Goal: Communication & Community: Answer question/provide support

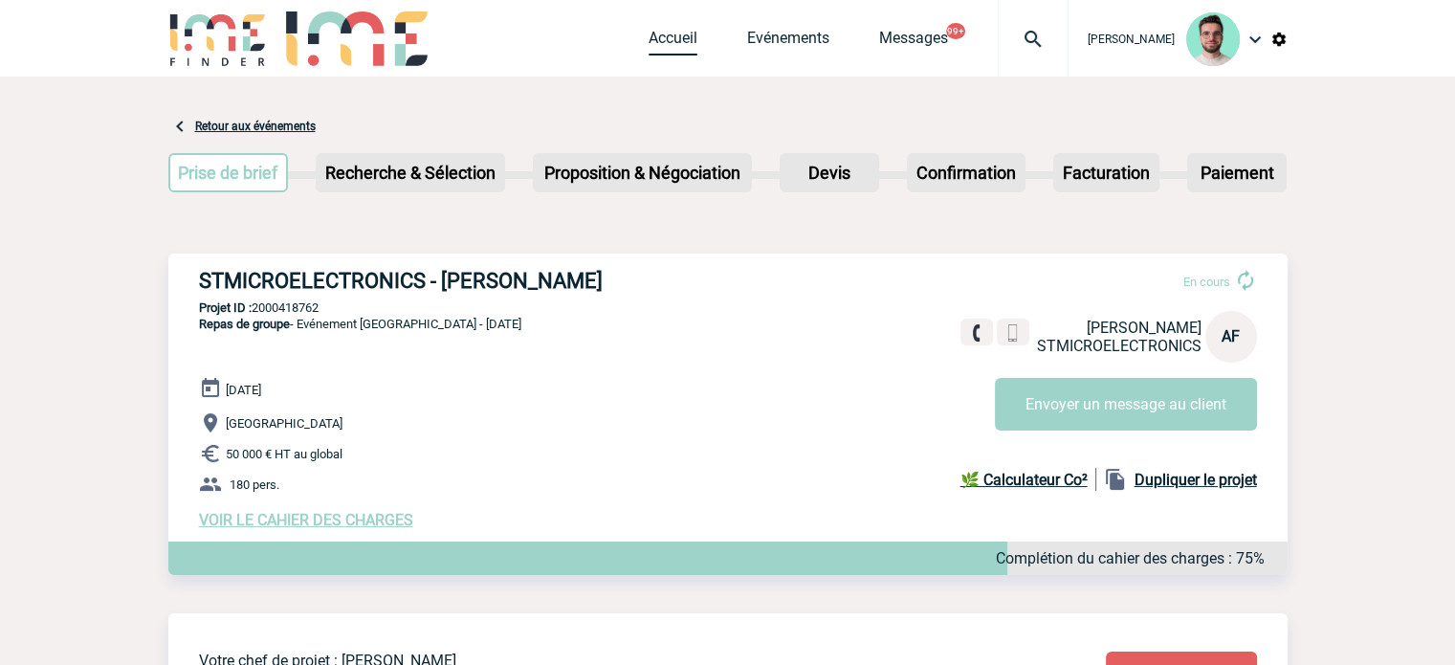
click at [670, 44] on link "Accueil" at bounding box center [673, 42] width 49 height 27
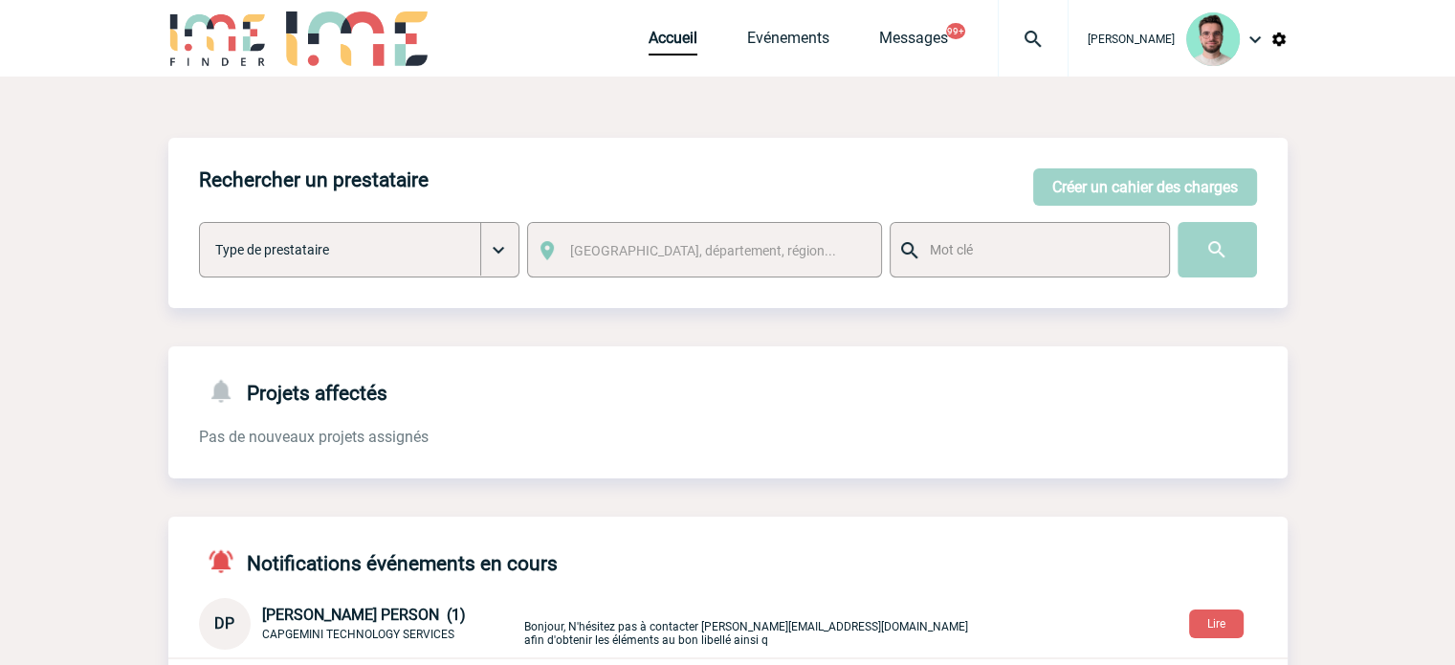
click at [658, 56] on div "Accueil Evénements Messages 99+ Projet, client Projet, client" at bounding box center [859, 38] width 420 height 77
click at [661, 38] on link "Accueil" at bounding box center [673, 42] width 49 height 27
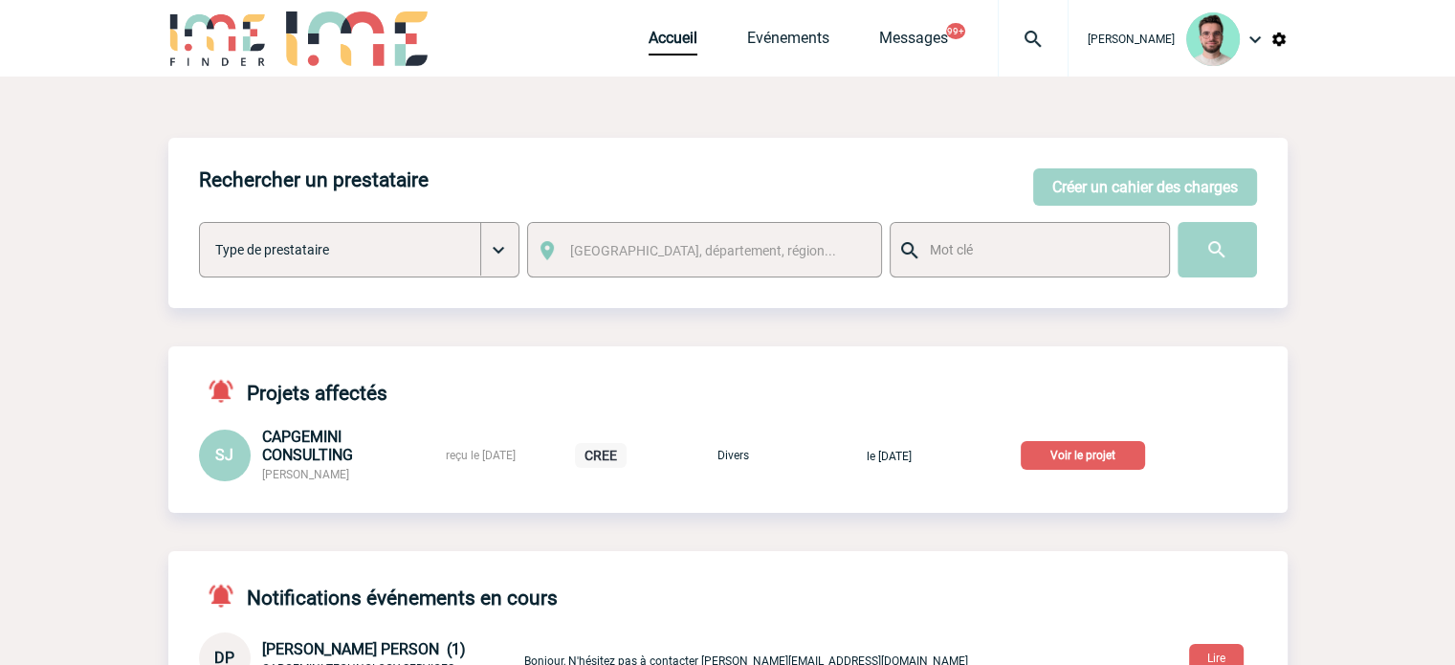
click at [1078, 459] on p "Voir le projet" at bounding box center [1083, 455] width 124 height 29
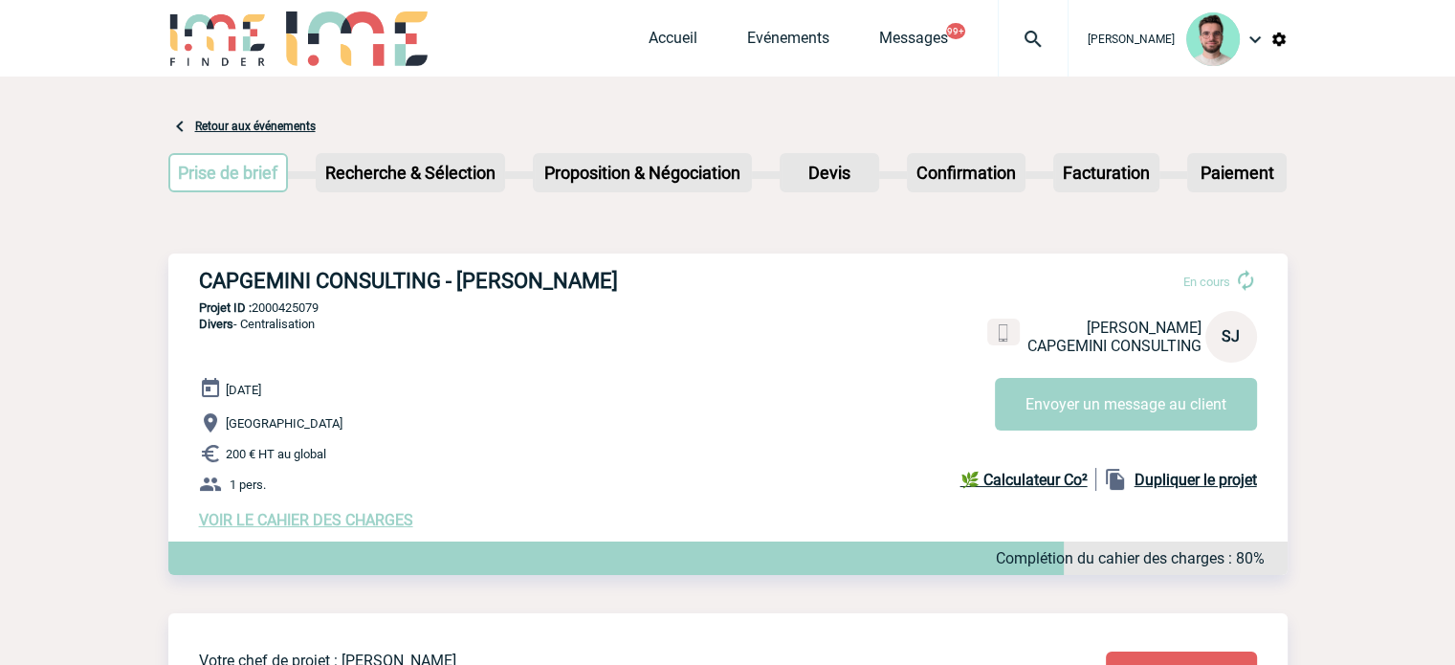
click at [678, 26] on div "Accueil Evénements Messages 99+ Projet, client Projet, client" at bounding box center [859, 38] width 420 height 77
click at [676, 38] on link "Accueil" at bounding box center [673, 42] width 49 height 27
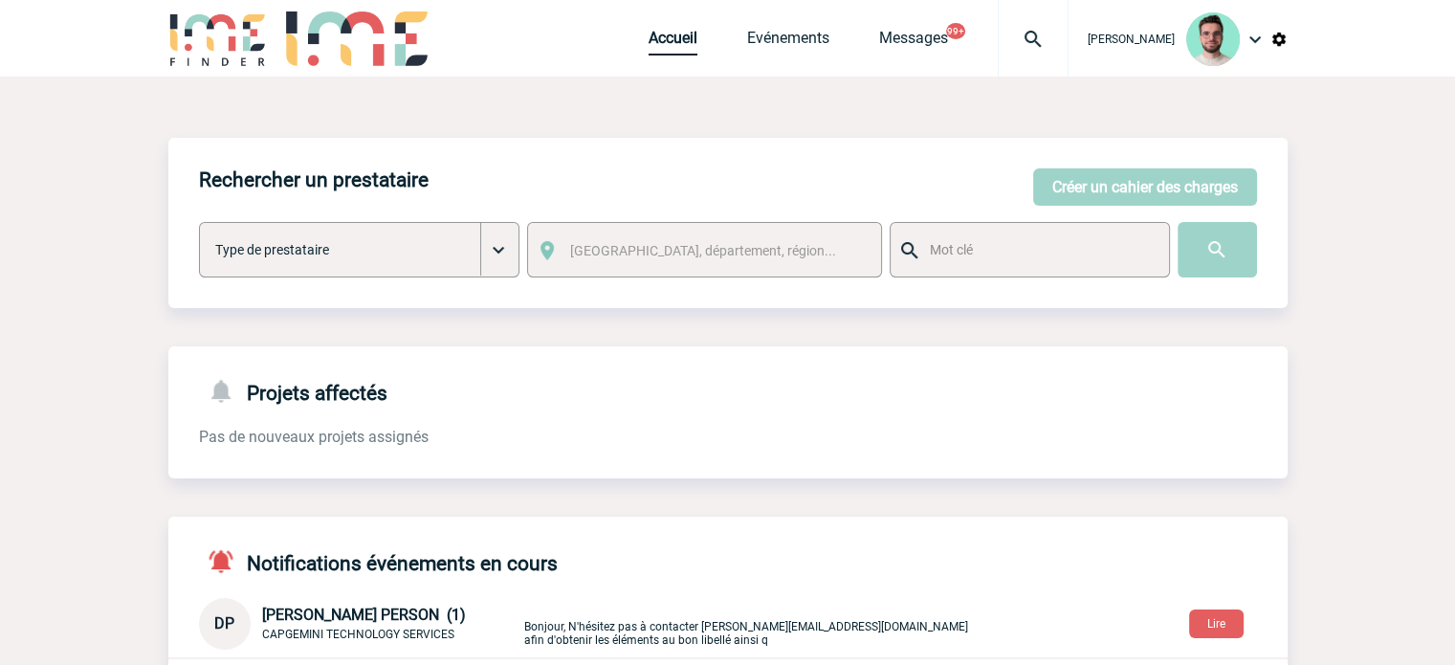
click at [677, 43] on link "Accueil" at bounding box center [673, 42] width 49 height 27
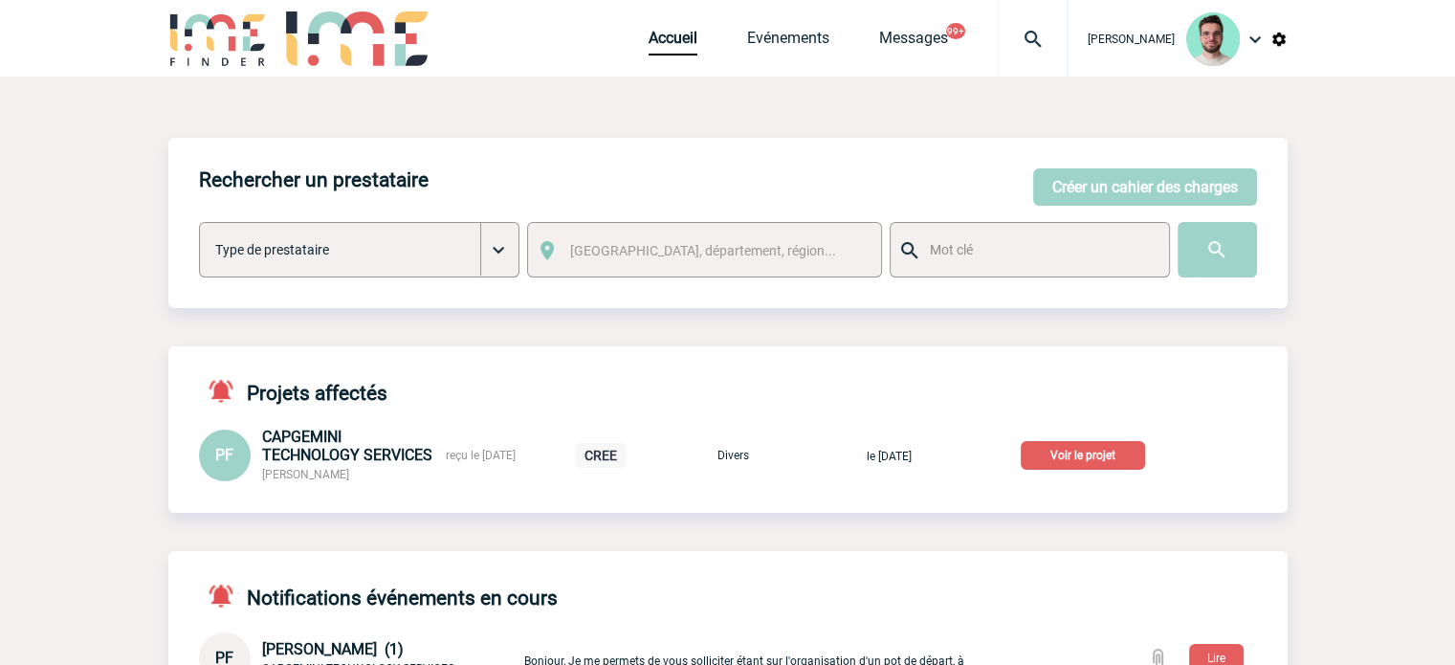
click at [1102, 460] on p "Voir le projet" at bounding box center [1083, 455] width 124 height 29
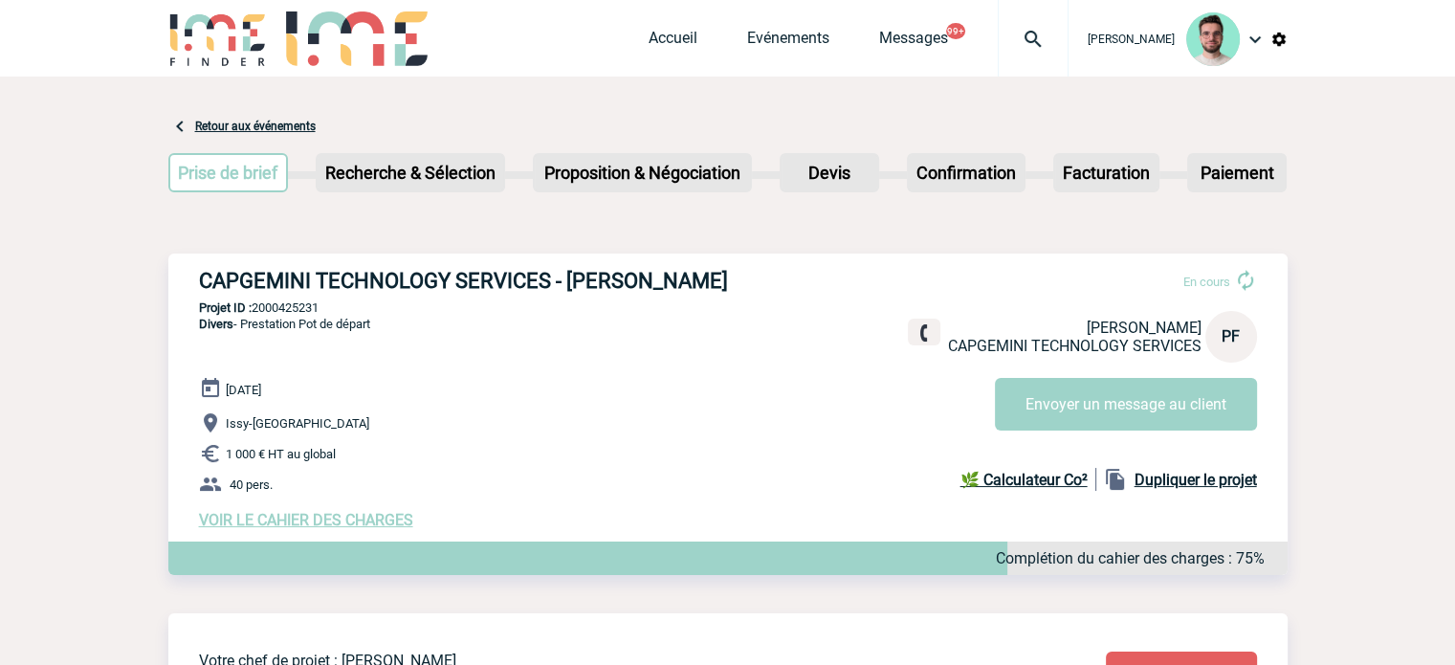
click at [463, 286] on h3 "CAPGEMINI TECHNOLOGY SERVICES - [PERSON_NAME]" at bounding box center [486, 281] width 574 height 24
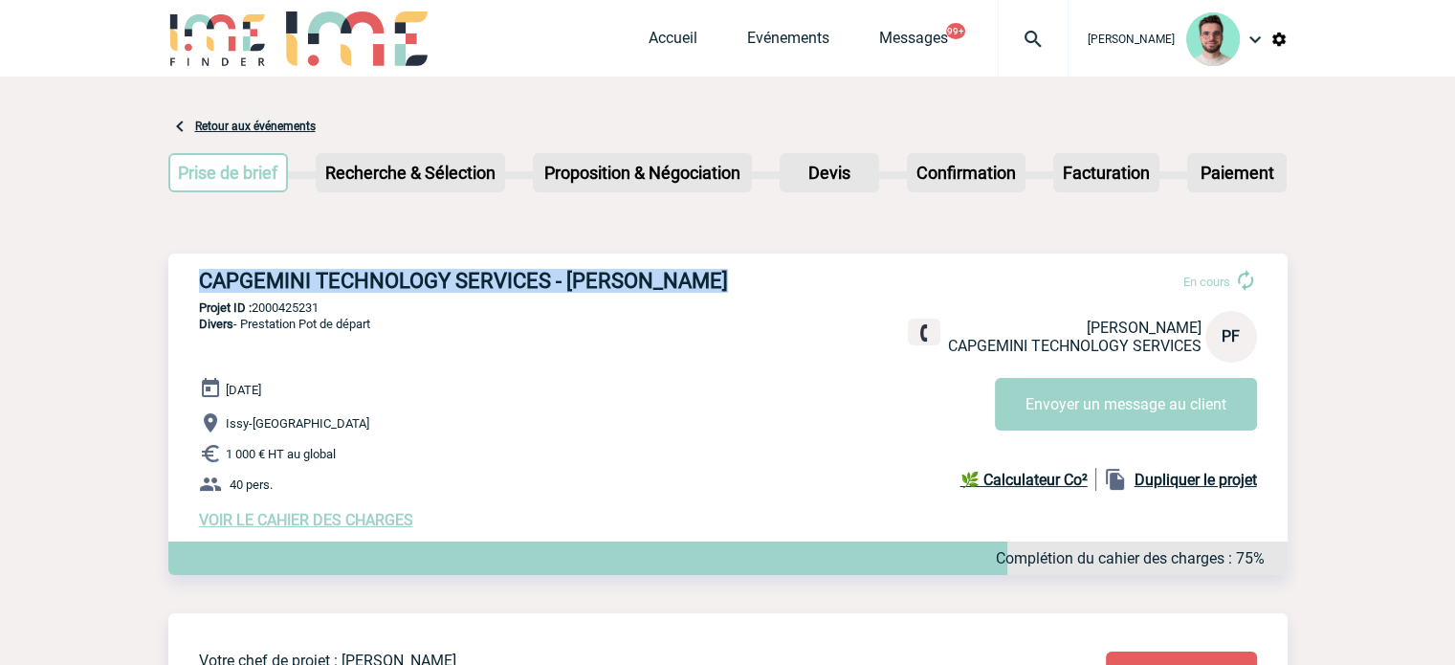
click at [463, 286] on h3 "CAPGEMINI TECHNOLOGY SERVICES - [PERSON_NAME]" at bounding box center [486, 281] width 574 height 24
copy div "CAPGEMINI TECHNOLOGY SERVICES - [PERSON_NAME]"
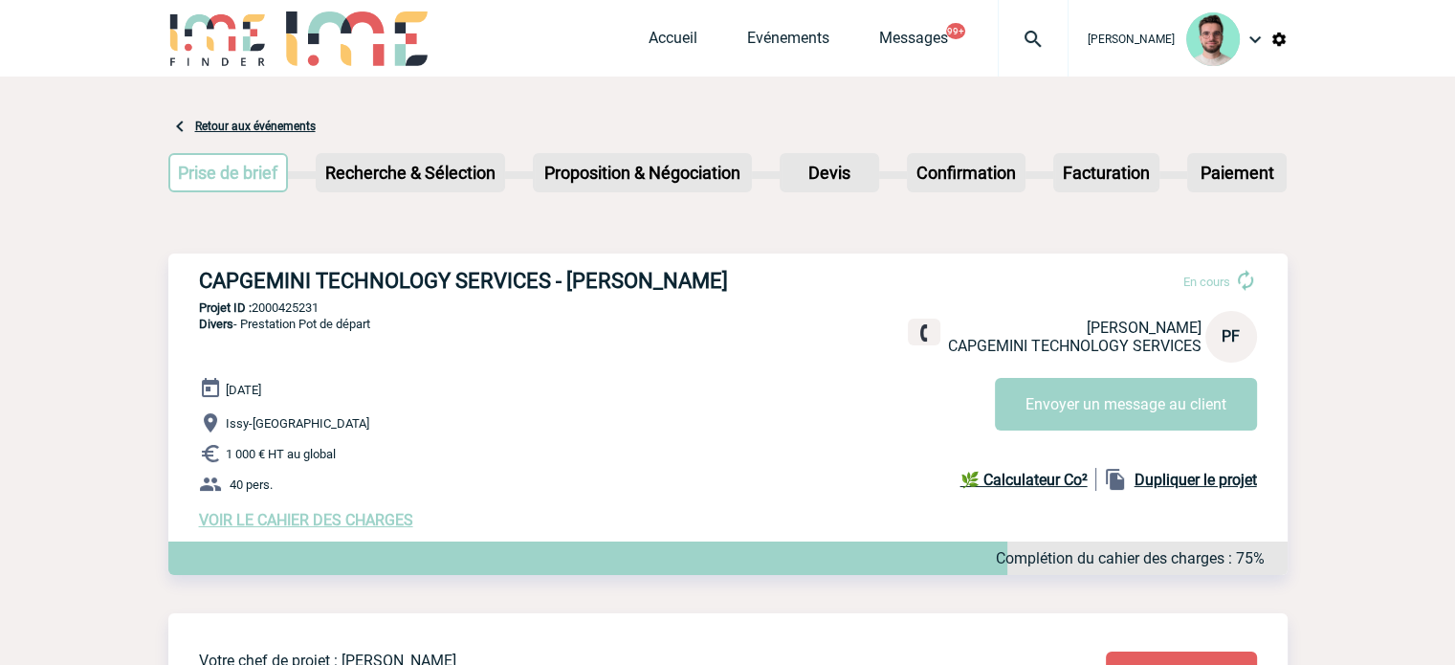
click at [303, 298] on div "CAPGEMINI TECHNOLOGY SERVICES - Patricia FONTAINE En cours Patricia FONTAINE CA…" at bounding box center [727, 399] width 1119 height 291
copy p "2000425231"
click at [543, 381] on div "28 Août 2025 Issy-les-Moulineaux 1 000 € HT au global 40 pers. VOIR LE CAHIER D…" at bounding box center [743, 453] width 1089 height 152
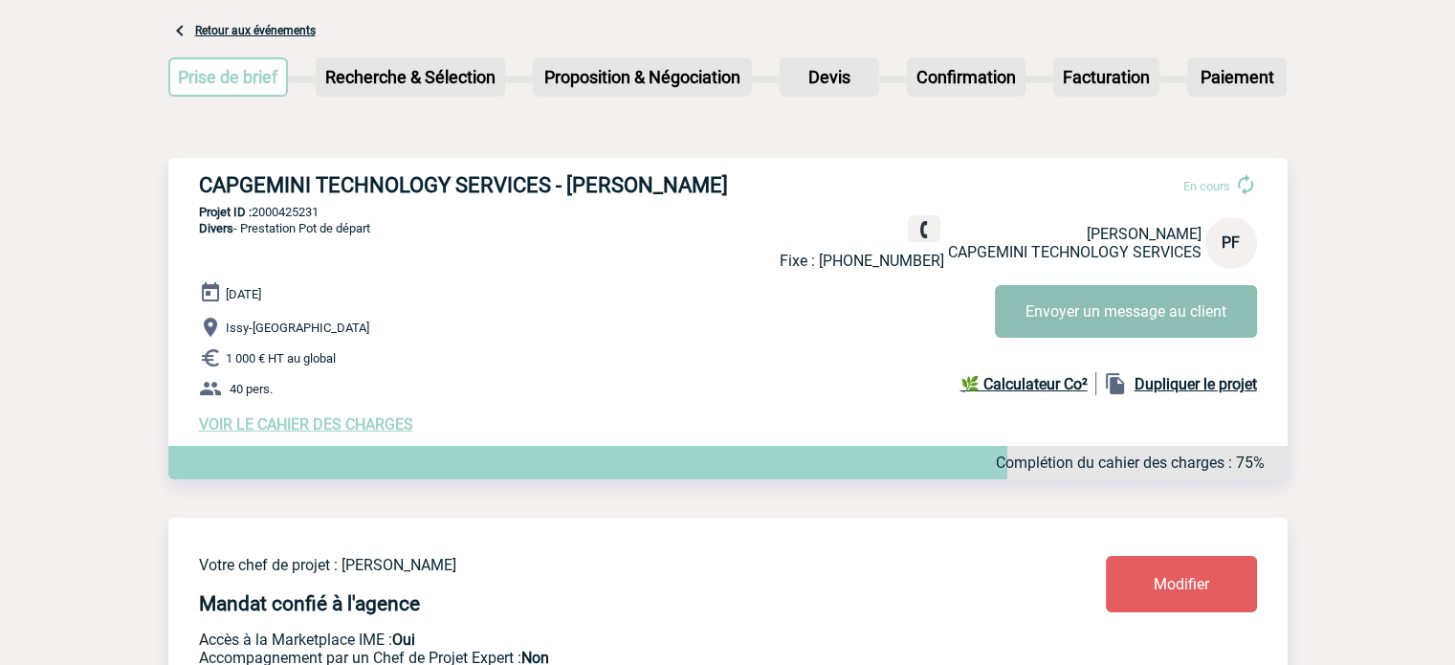
click at [1093, 320] on button "Envoyer un message au client" at bounding box center [1126, 311] width 262 height 53
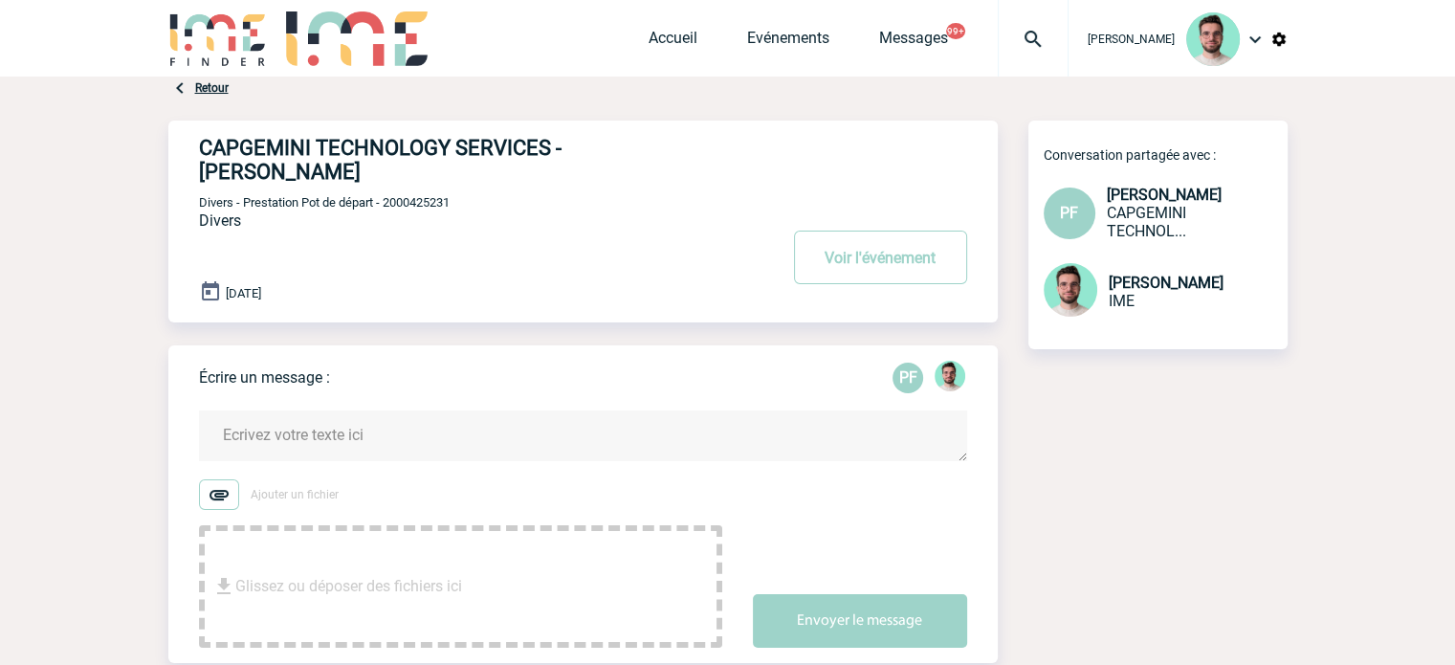
drag, startPoint x: 84, startPoint y: 386, endPoint x: 112, endPoint y: 378, distance: 28.8
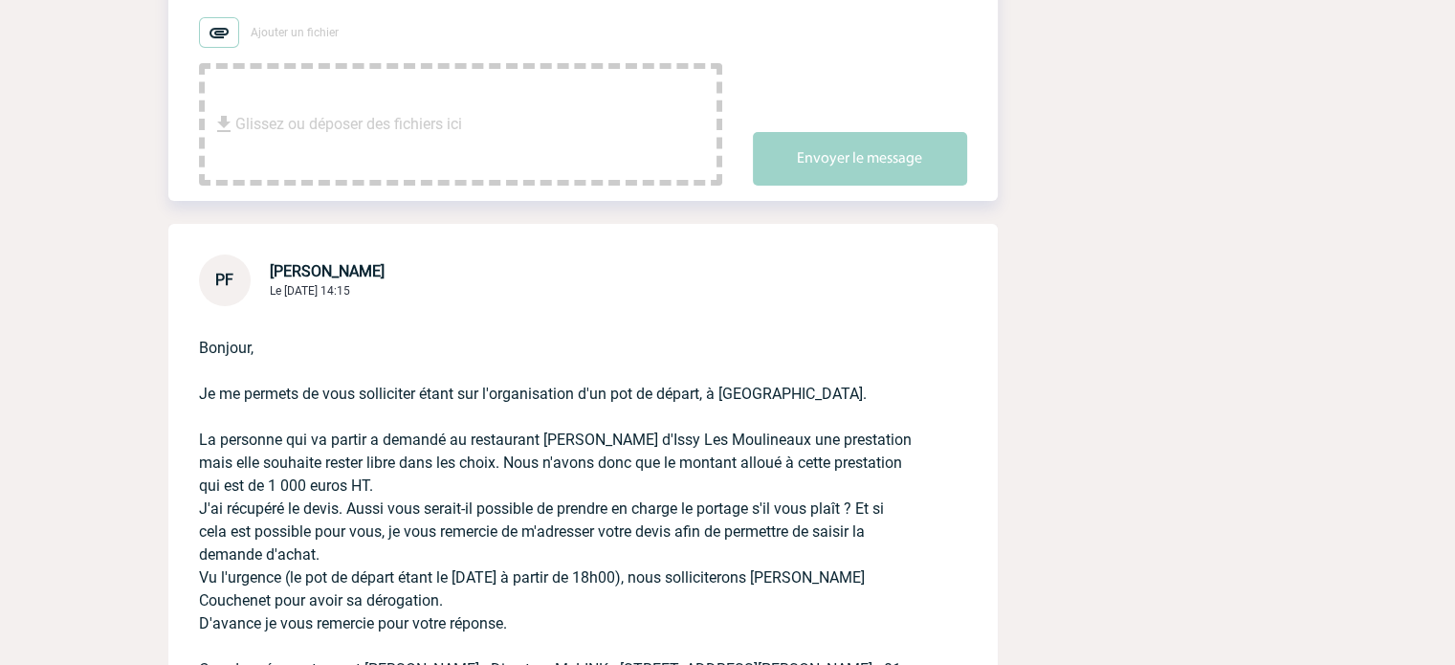
scroll to position [287, 0]
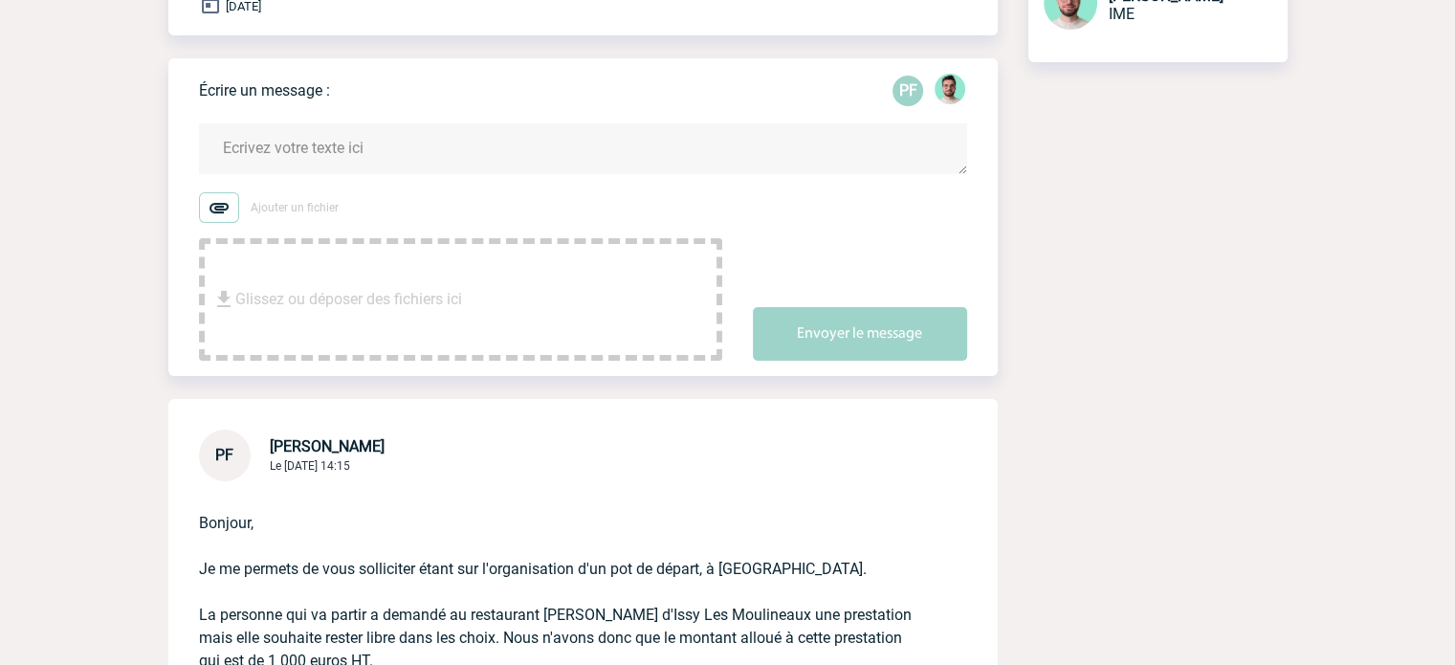
click at [377, 166] on textarea at bounding box center [583, 148] width 768 height 51
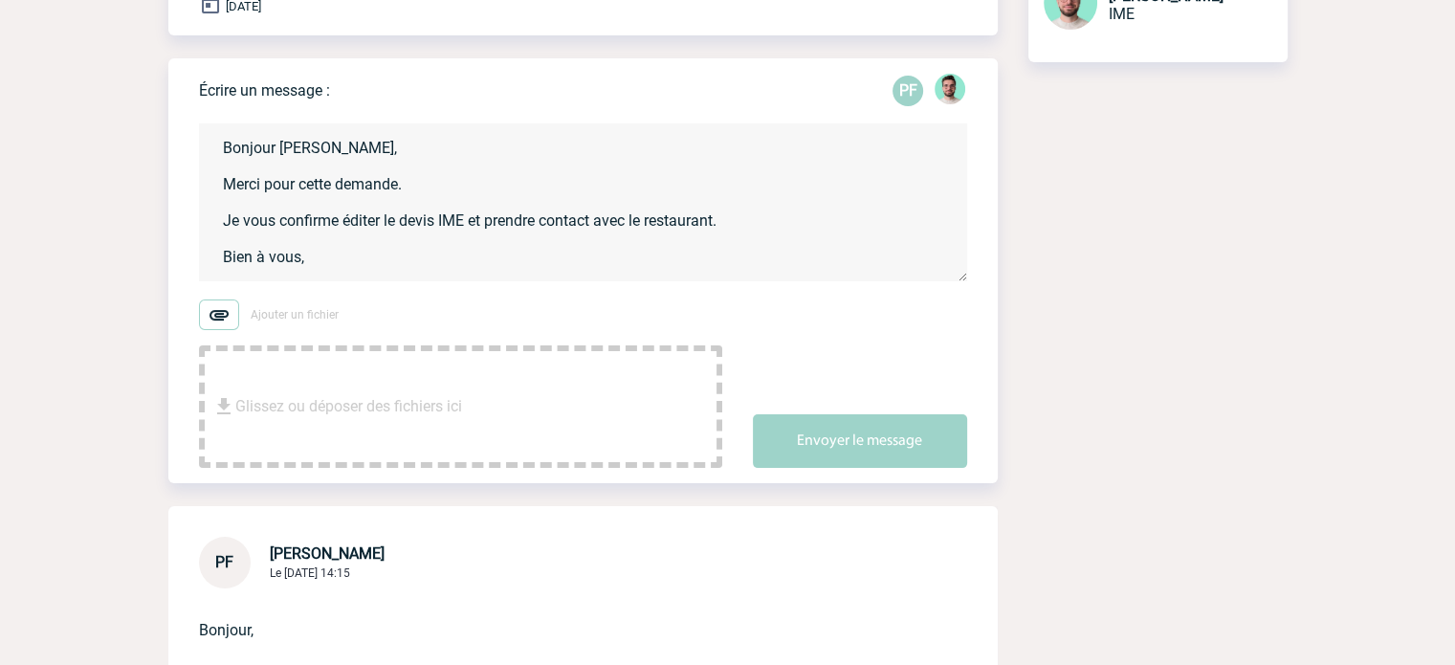
scroll to position [4, 0]
type textarea "Bonjour Patricia, Merci pour cette demande. Je vous confirme éditer le devis IM…"
click at [823, 413] on div "Envoyer le message" at bounding box center [875, 425] width 245 height 86
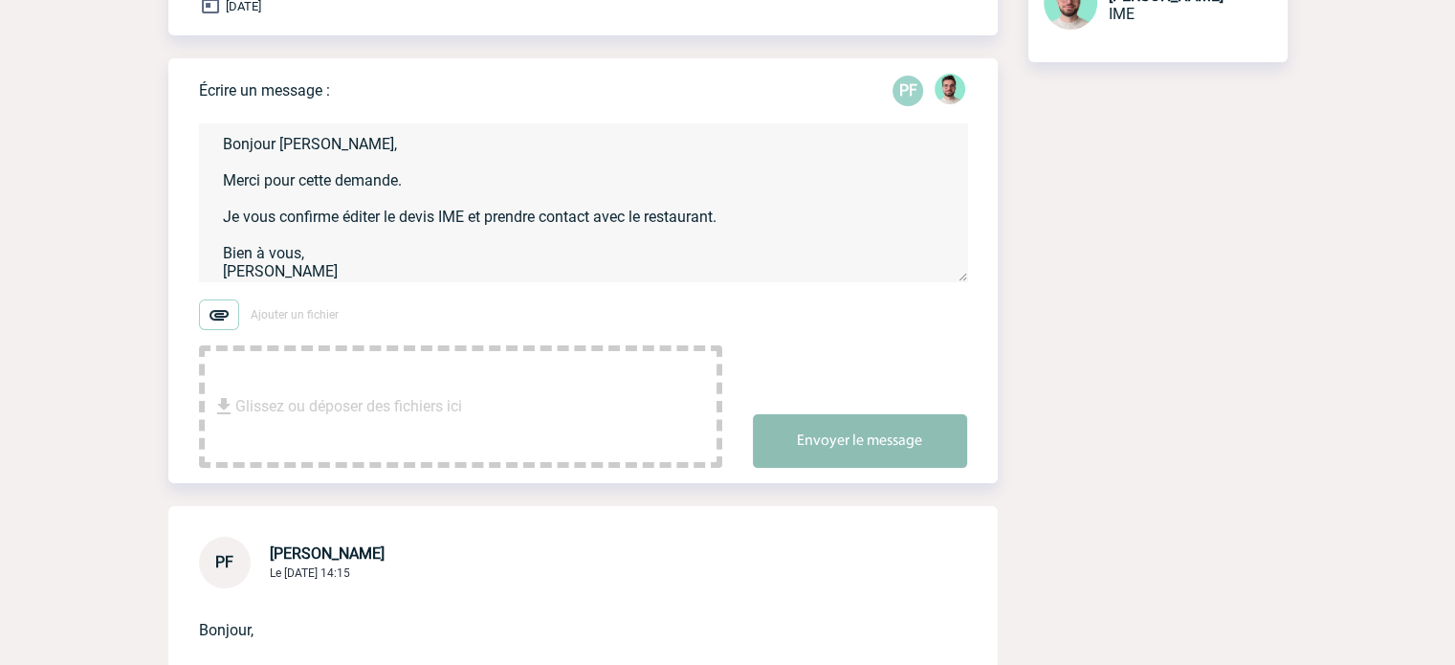
click at [823, 435] on button "Envoyer le message" at bounding box center [860, 441] width 214 height 54
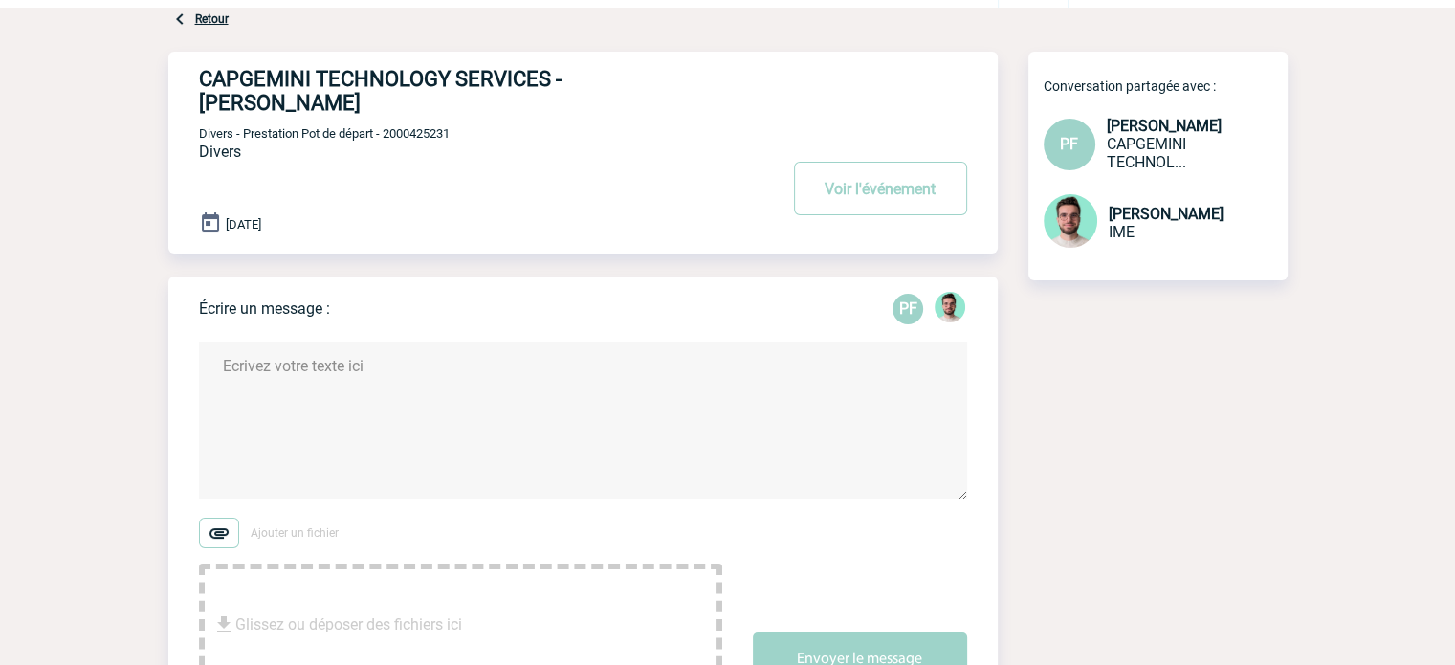
scroll to position [0, 0]
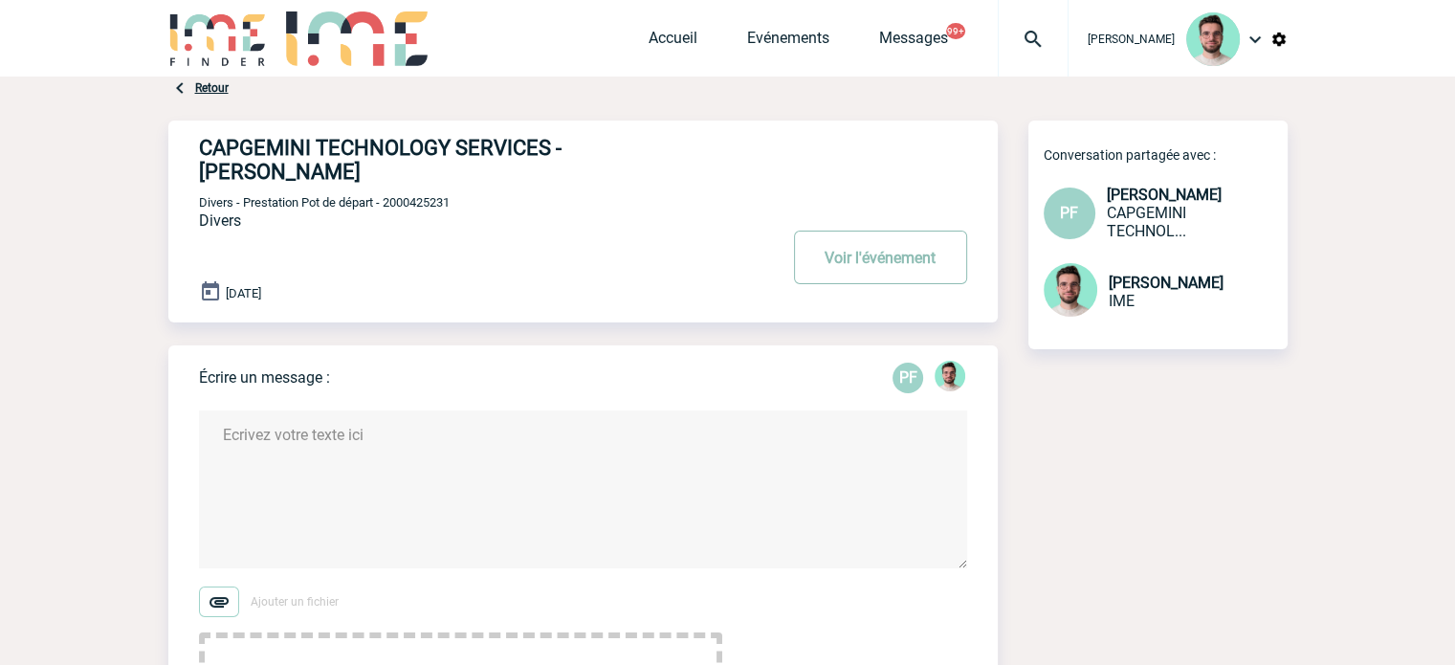
click at [903, 282] on button "Voir l'événement" at bounding box center [880, 258] width 173 height 54
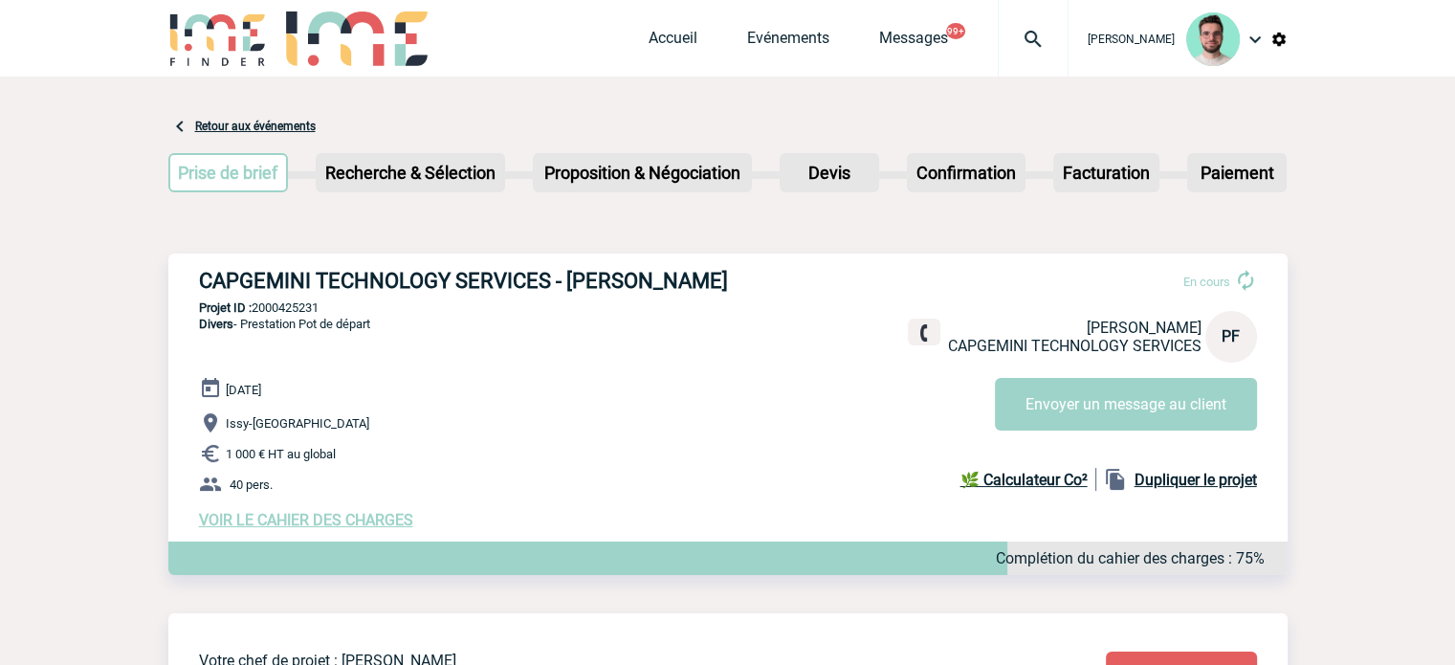
click at [293, 305] on p "Projet ID : 2000425231" at bounding box center [727, 307] width 1119 height 14
copy p "2000425231"
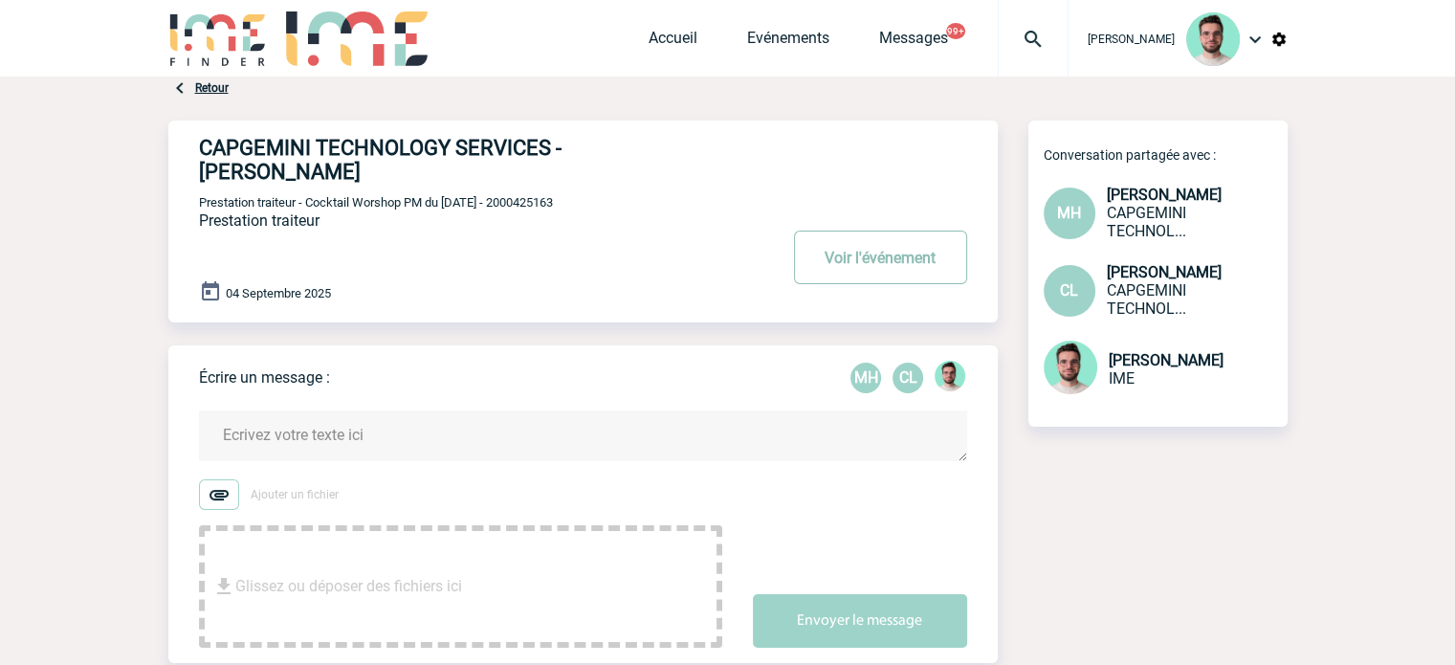
click at [945, 264] on button "Voir l'événement" at bounding box center [880, 258] width 173 height 54
click at [526, 198] on span "Prestation traiteur - Cocktail Worshop PM du 04.09.25 - 2000425163" at bounding box center [376, 202] width 354 height 14
copy span "2000425163"
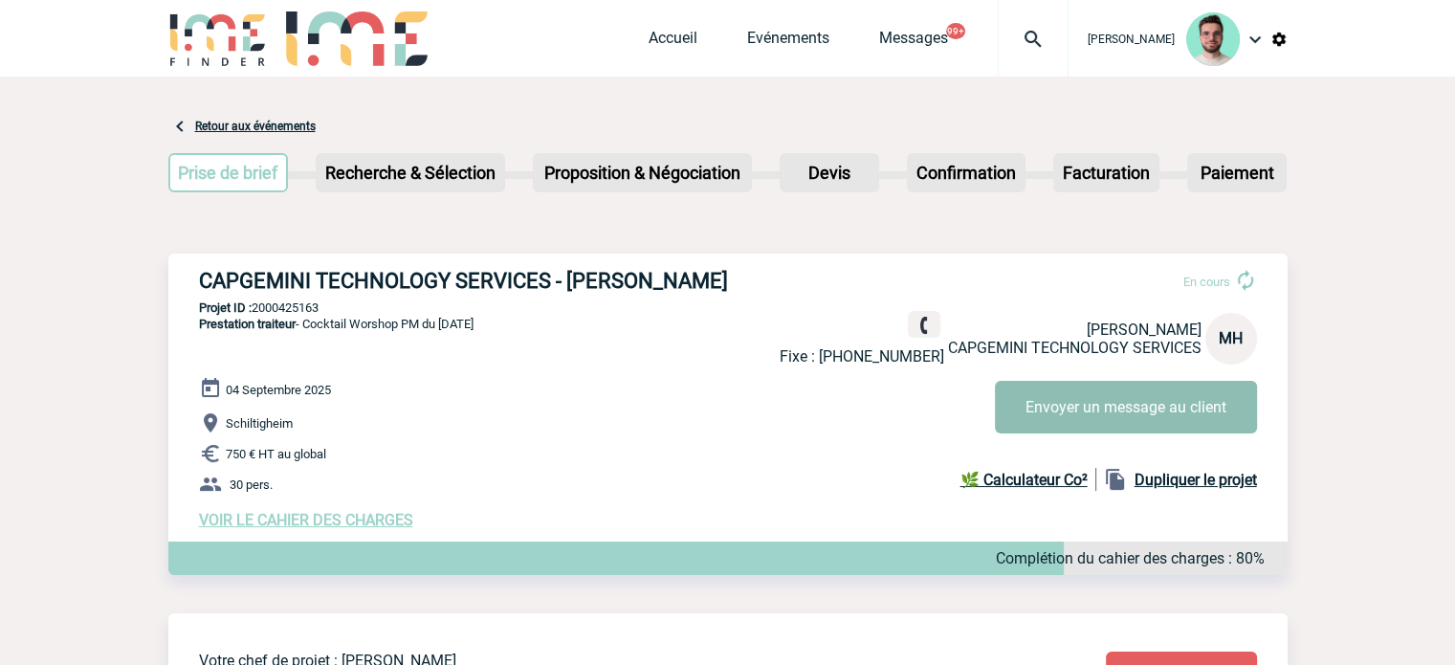
click at [1072, 399] on button "Envoyer un message au client" at bounding box center [1126, 407] width 262 height 53
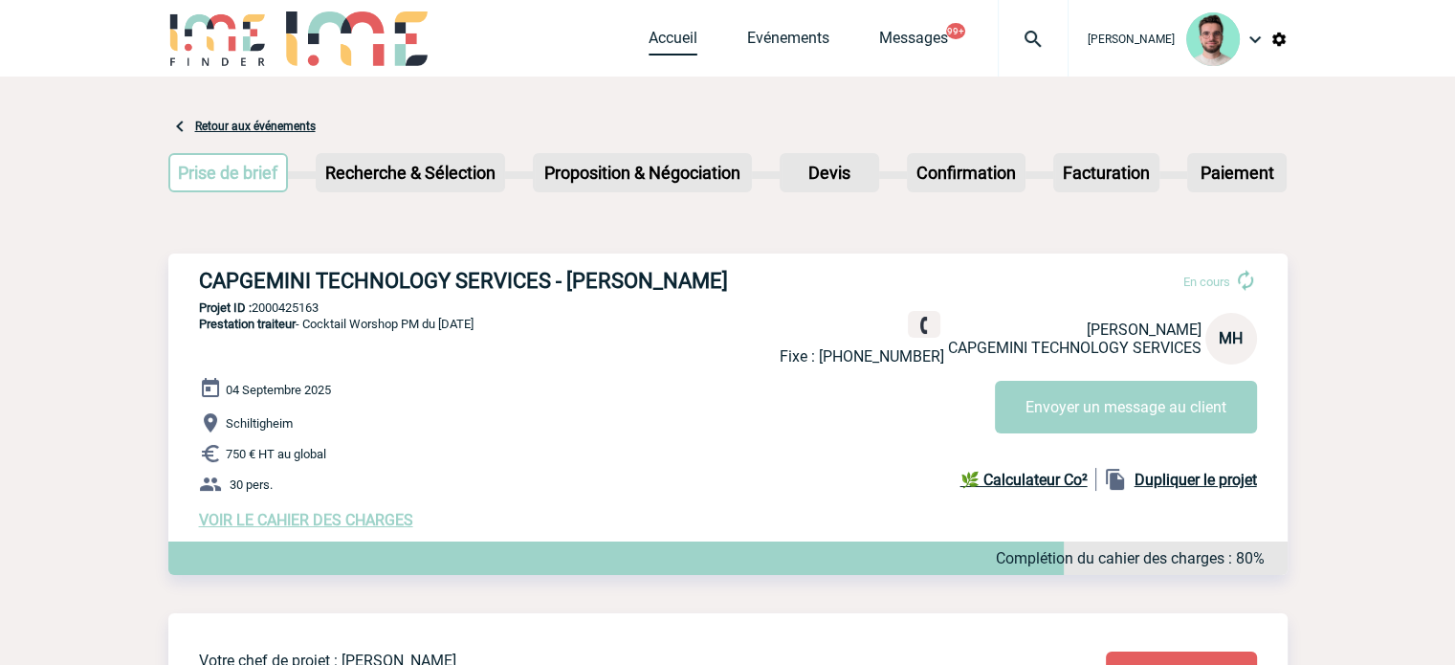
click at [681, 31] on link "Accueil" at bounding box center [673, 42] width 49 height 27
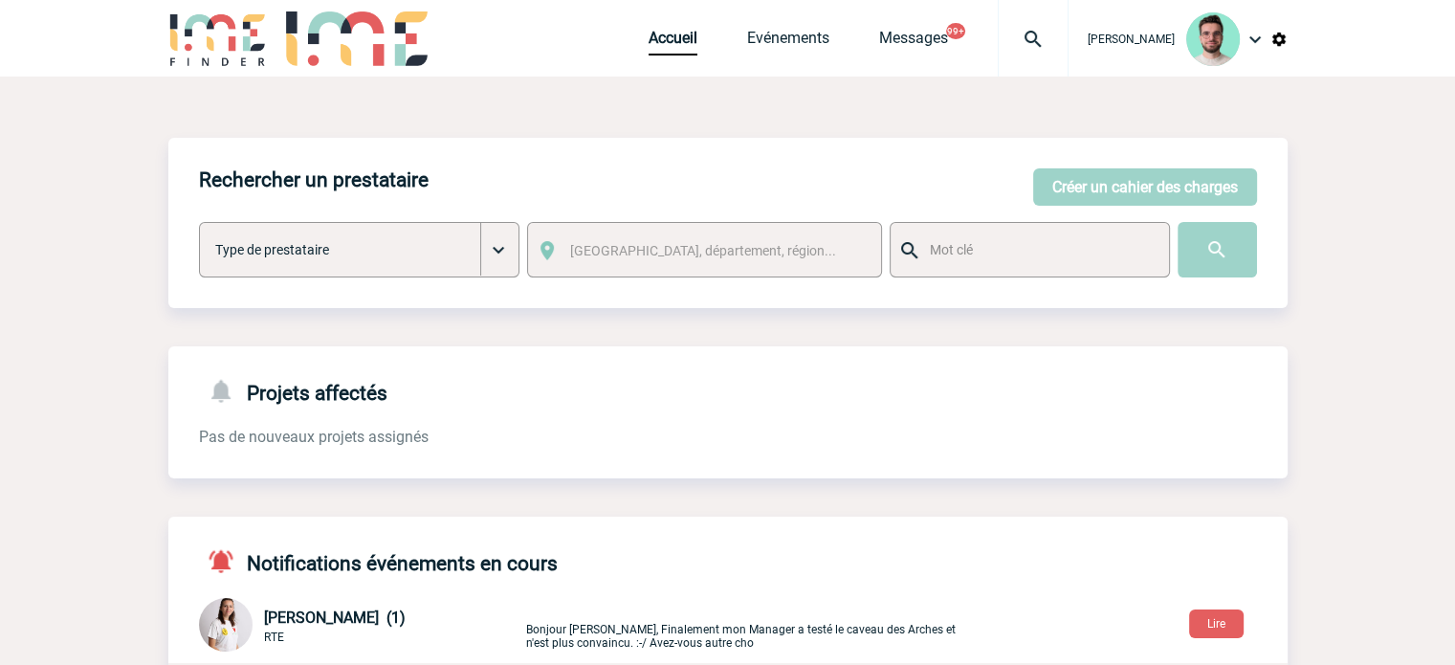
click at [1016, 38] on img at bounding box center [1033, 39] width 69 height 23
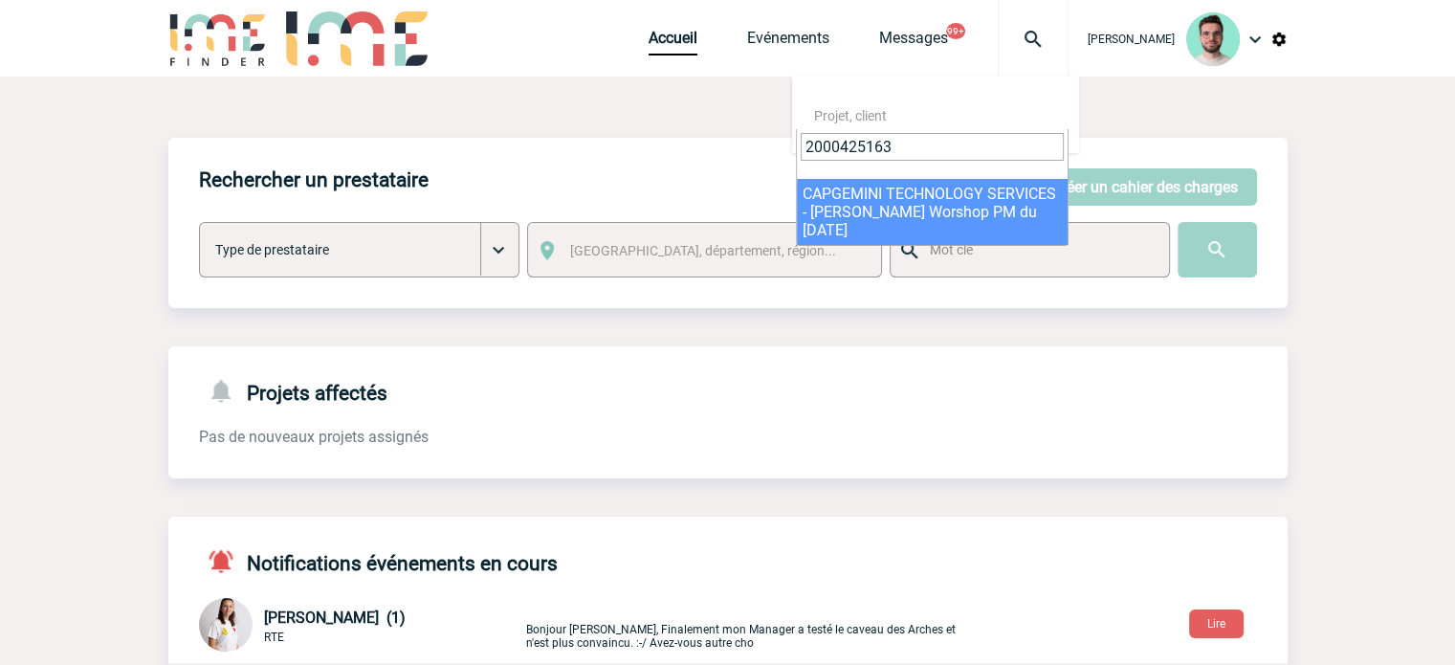
type input "2000425163"
select select "24664"
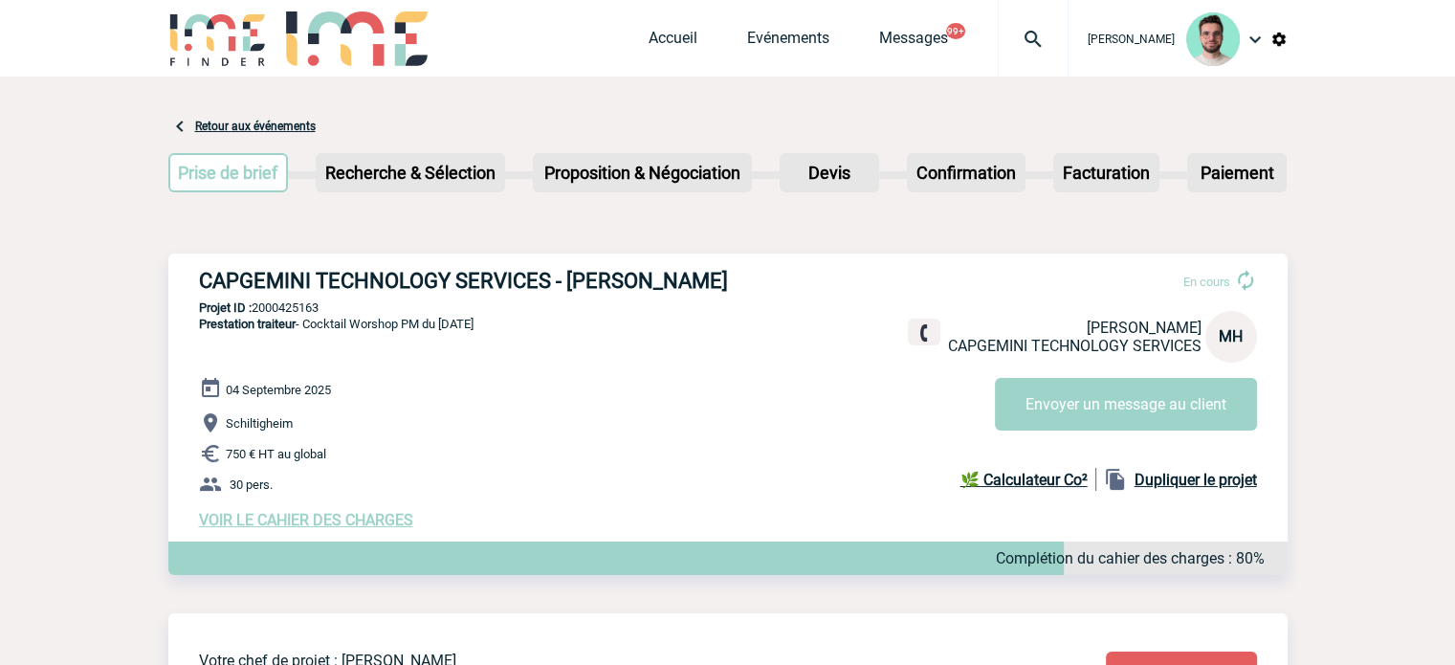
click at [1074, 434] on p "Schiltigheim" at bounding box center [743, 422] width 1089 height 23
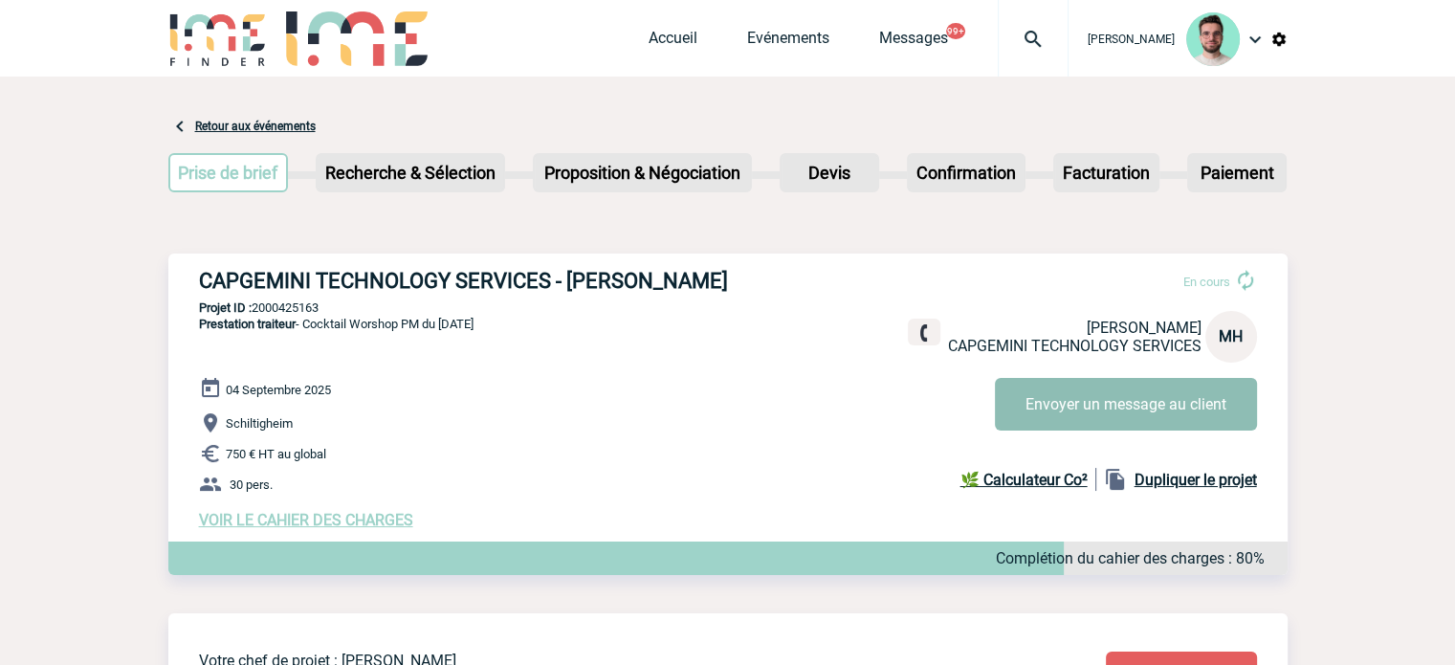
click at [1070, 422] on button "Envoyer un message au client" at bounding box center [1126, 404] width 262 height 53
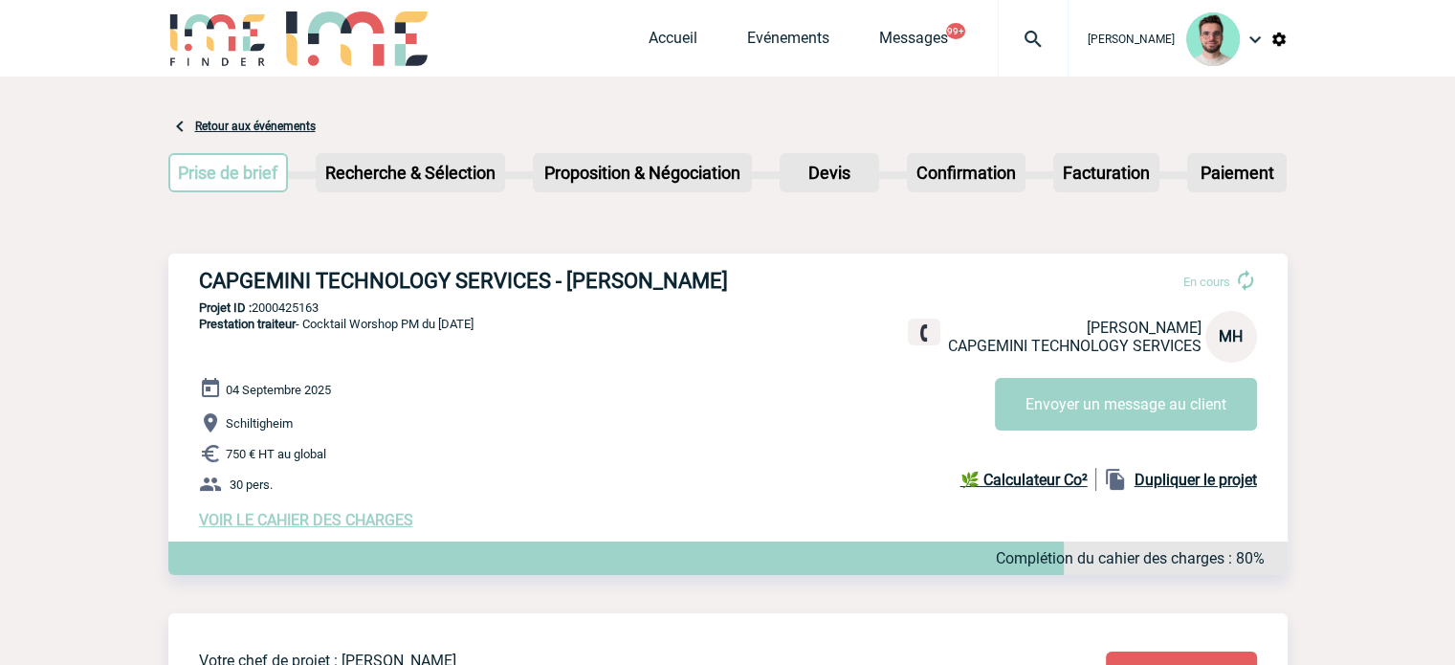
click at [1006, 33] on img at bounding box center [1033, 39] width 69 height 23
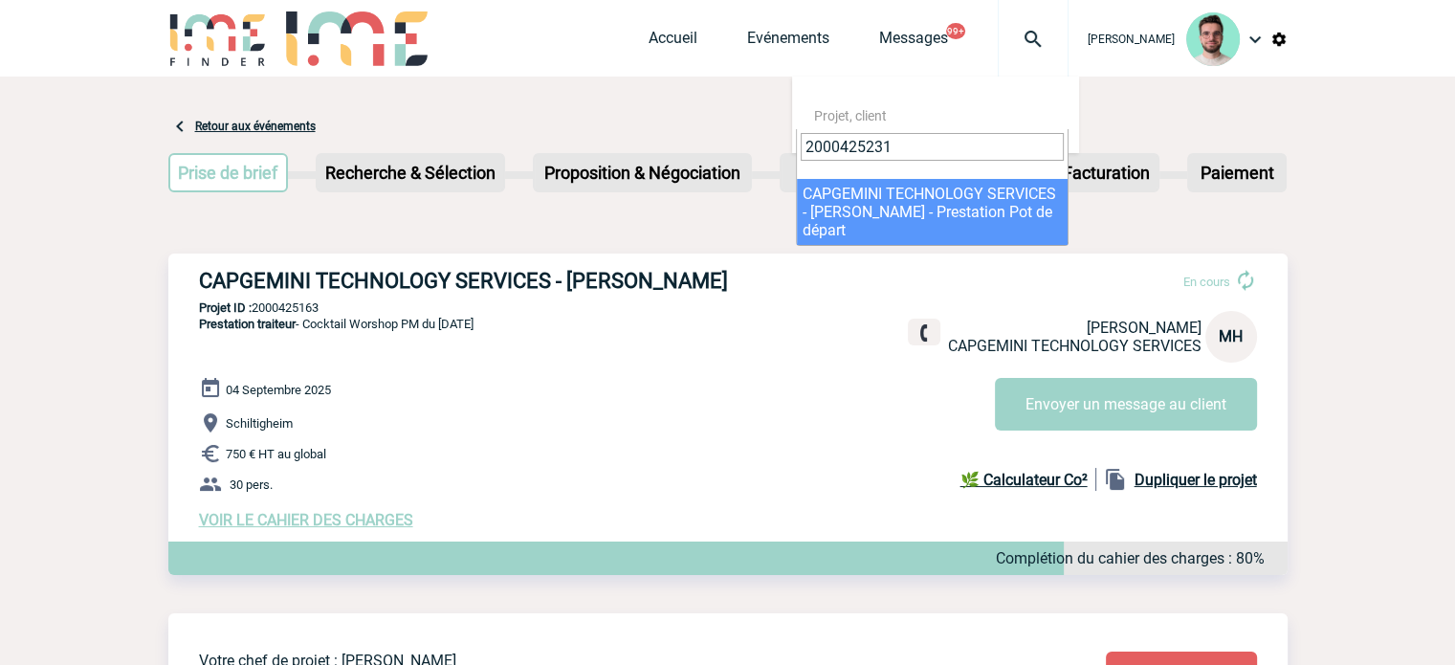
type input "2000425231"
select select "24732"
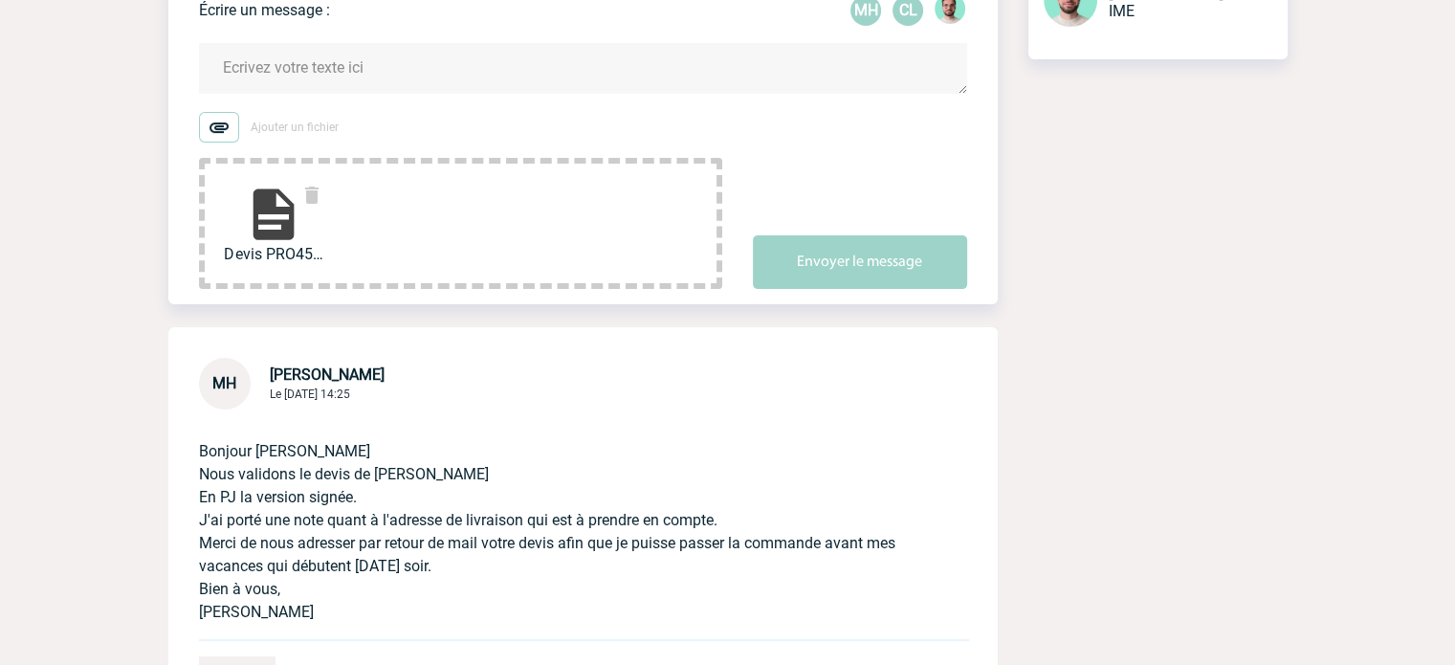
scroll to position [287, 0]
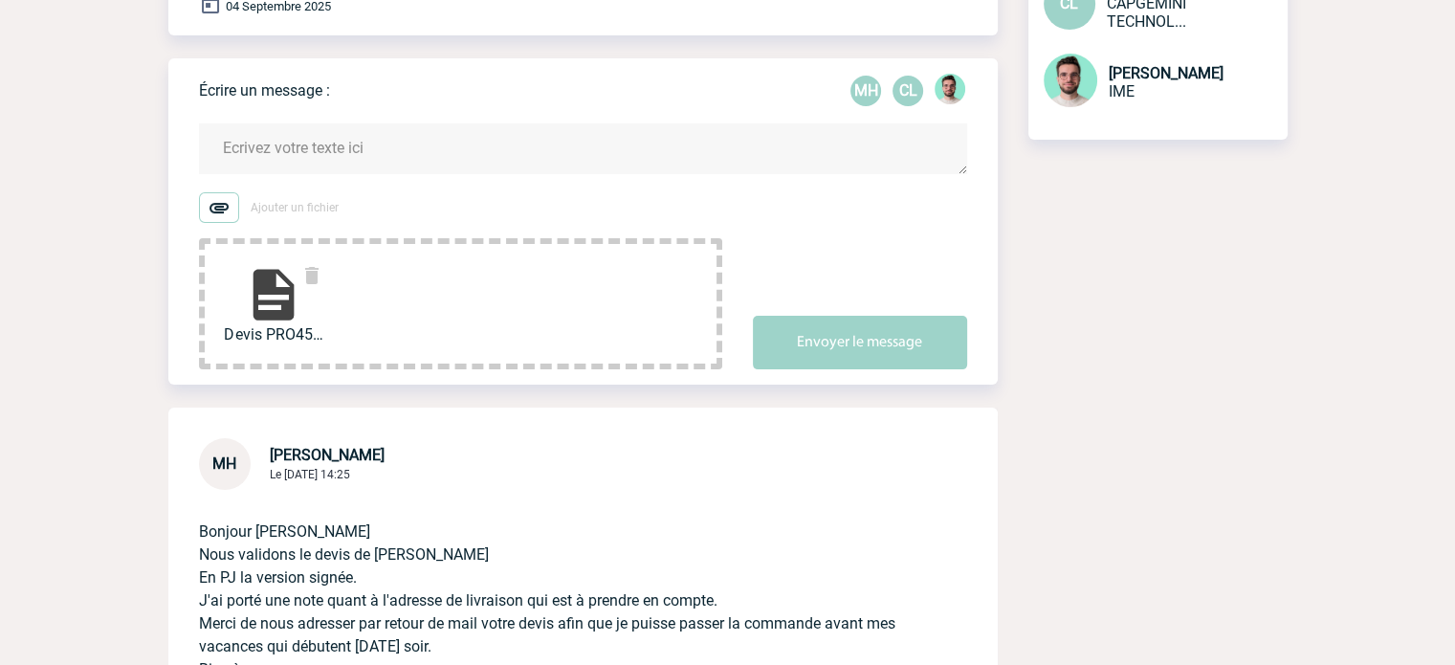
click at [346, 155] on textarea at bounding box center [583, 148] width 768 height 51
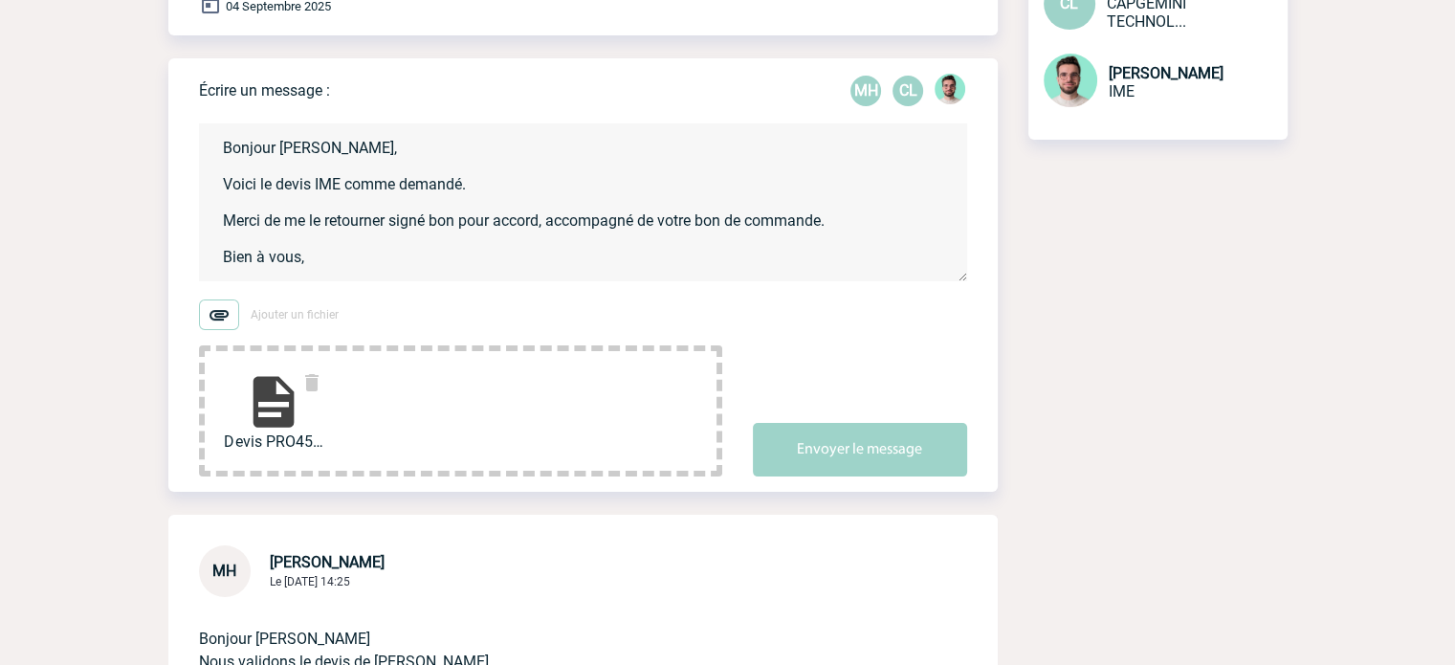
scroll to position [4, 0]
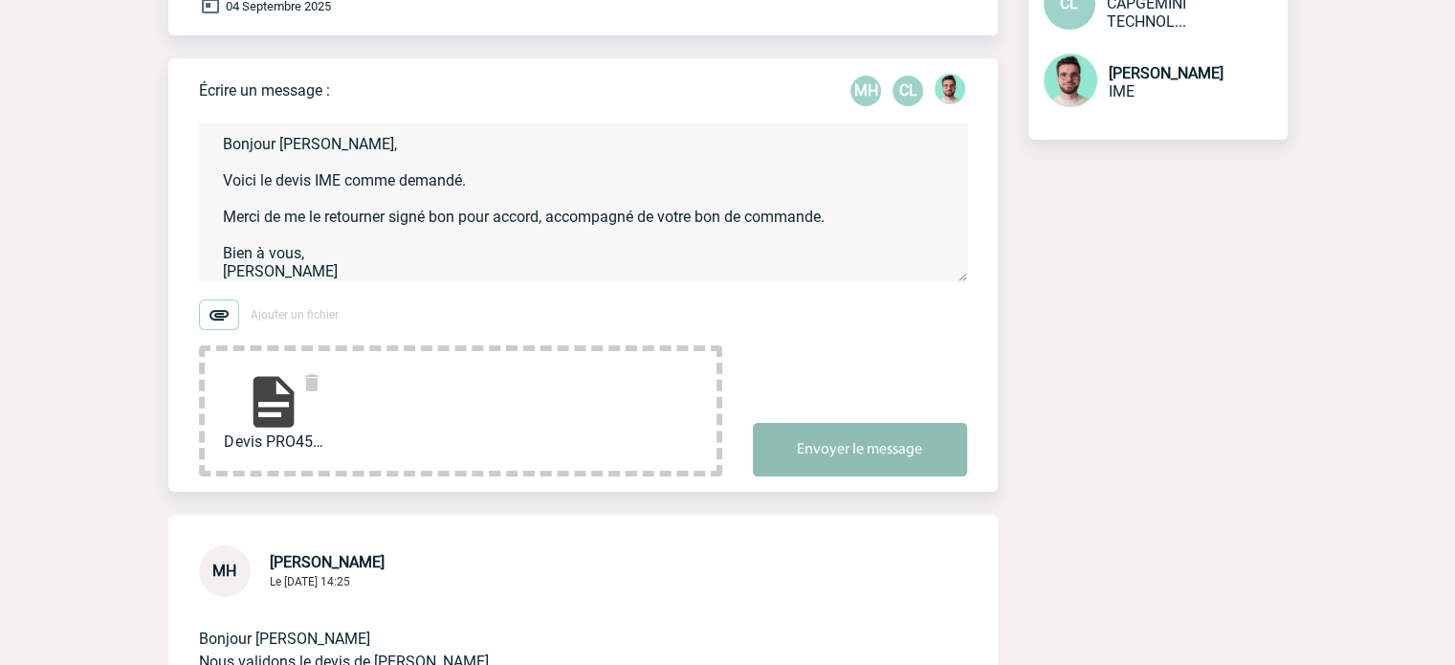
type textarea "Bonjour [PERSON_NAME], Voici le devis IME comme demandé. Merci de me le retourn…"
click at [795, 438] on button "Envoyer le message" at bounding box center [860, 450] width 214 height 54
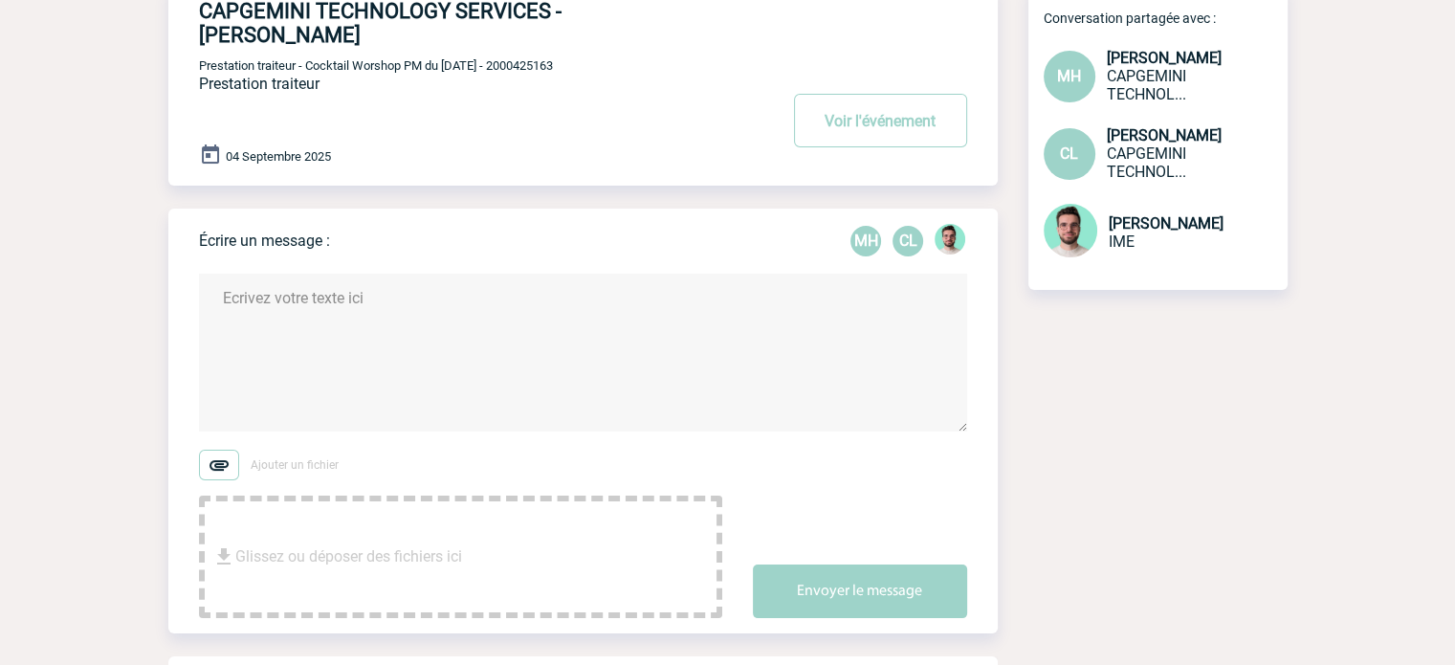
scroll to position [0, 0]
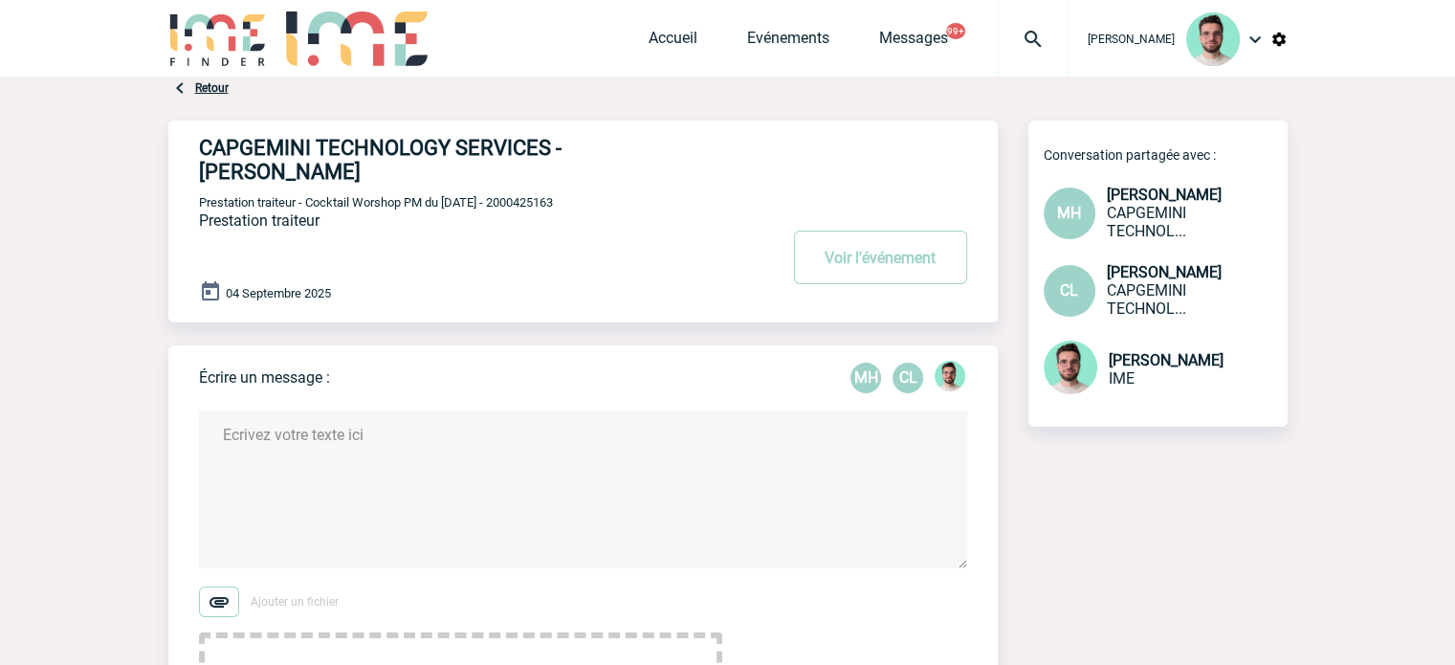
click at [541, 204] on span "Prestation traiteur - Cocktail Worshop PM du 04.09.25 - 2000425163" at bounding box center [376, 202] width 354 height 14
copy span "2000425163"
click at [846, 260] on button "Voir l'événement" at bounding box center [880, 258] width 173 height 54
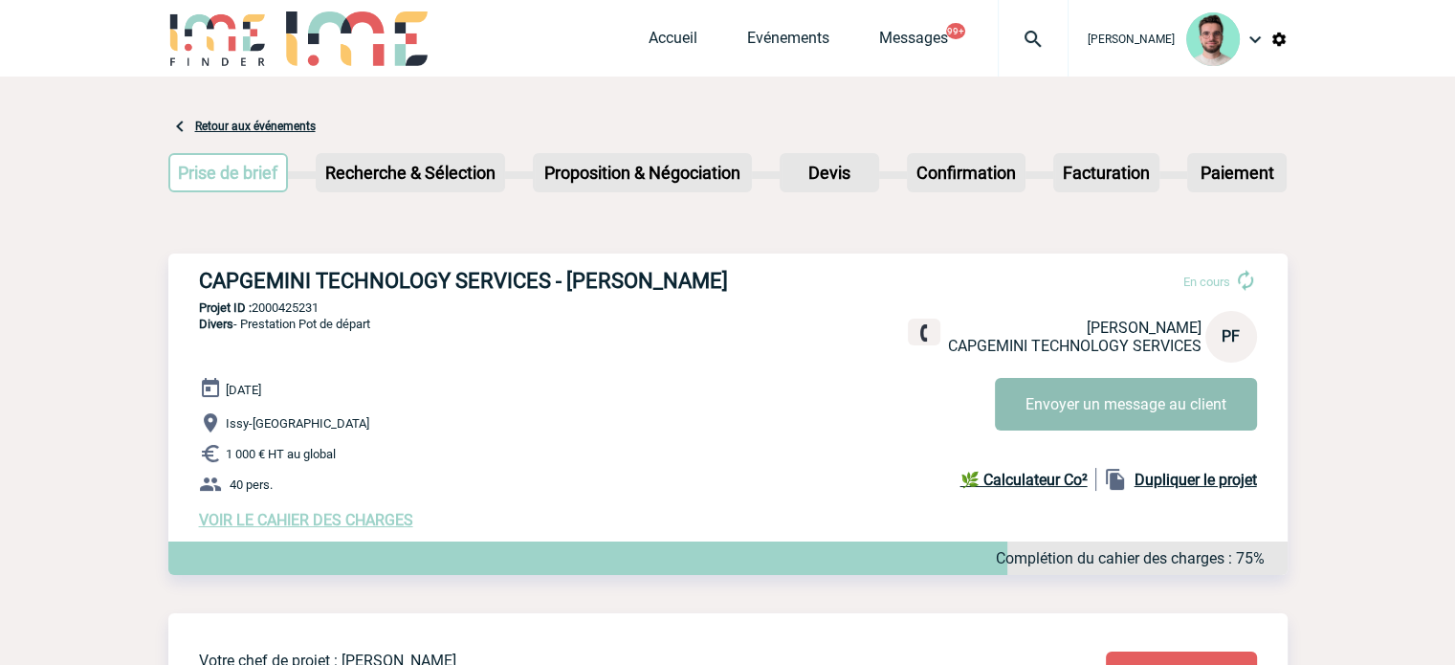
click at [1072, 401] on button "Envoyer un message au client" at bounding box center [1126, 404] width 262 height 53
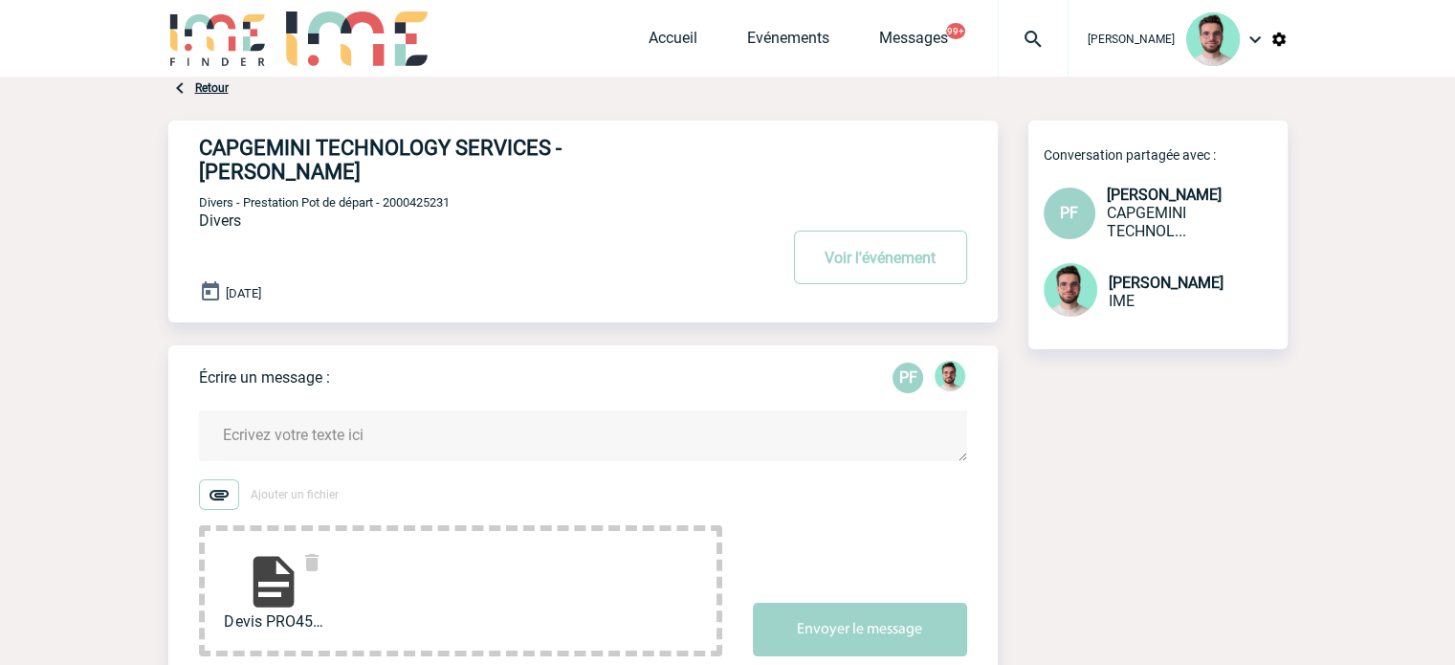
click at [353, 442] on textarea at bounding box center [583, 435] width 768 height 51
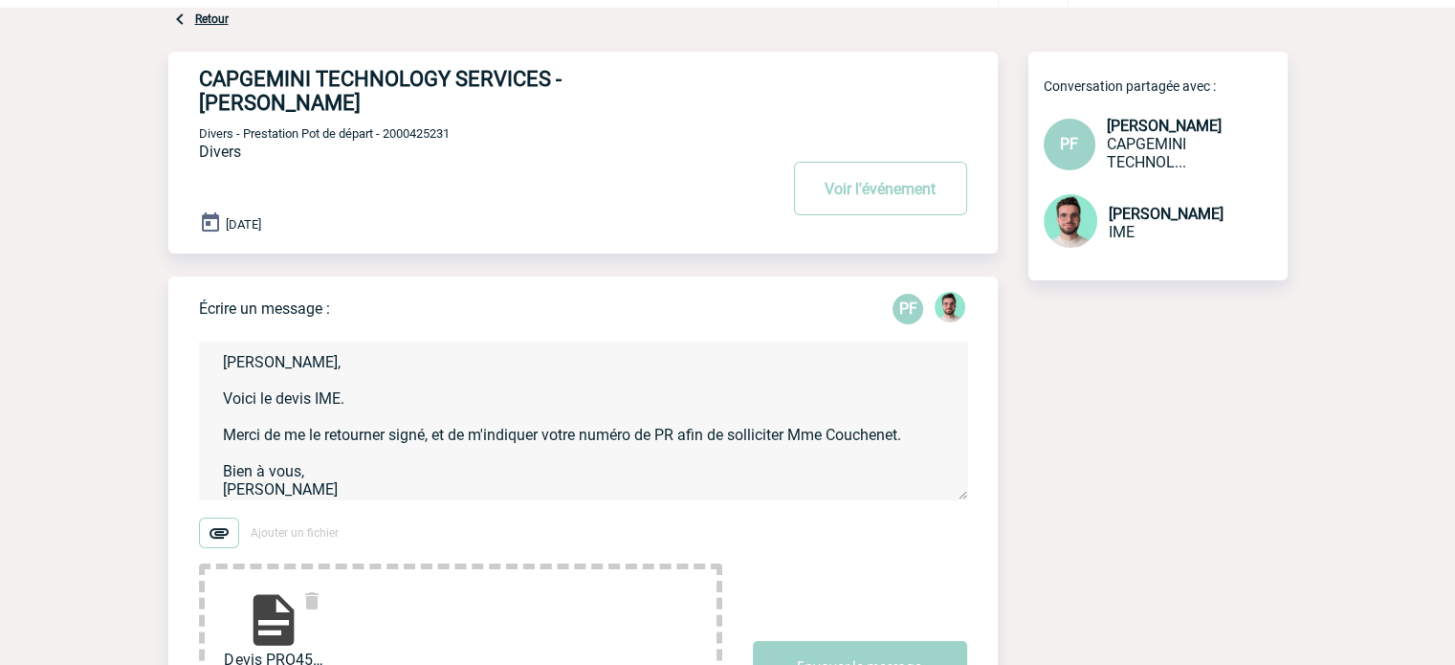
scroll to position [9, 0]
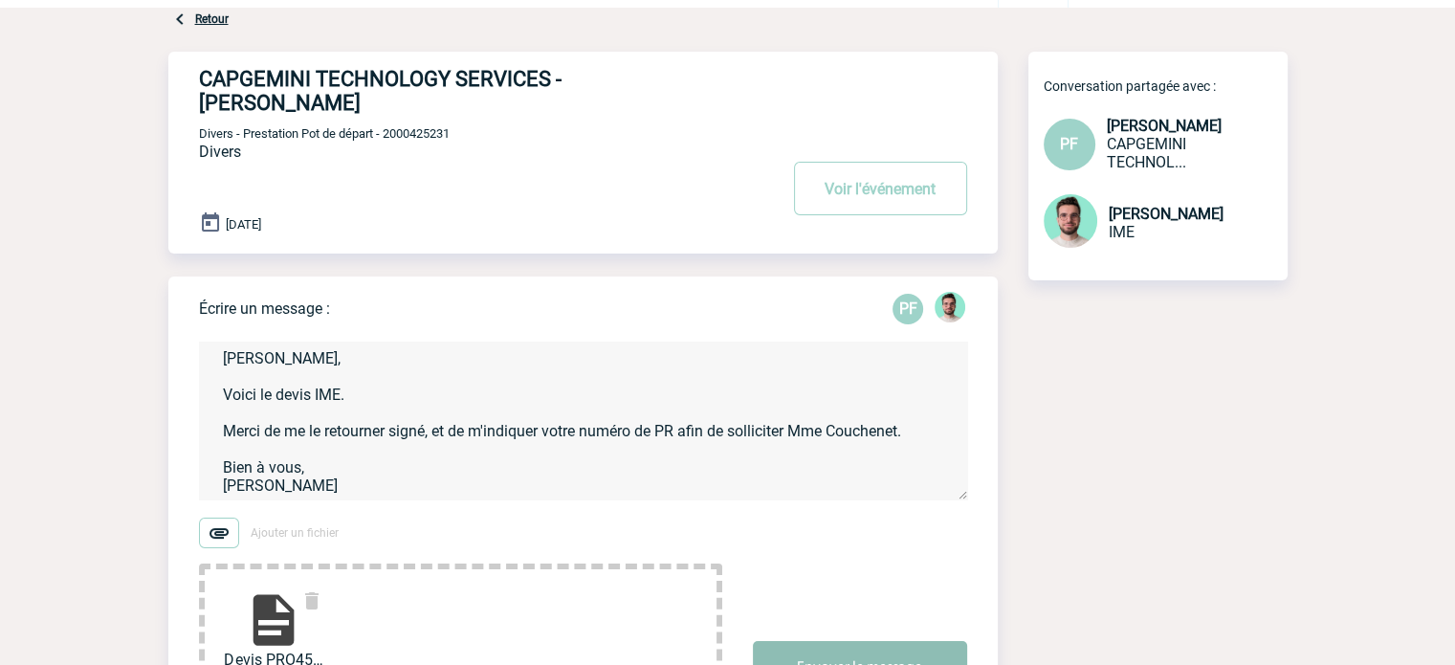
type textarea "Patricia, Voici le devis IME. Merci de me le retourner signé, et de m'indiquer …"
click at [874, 648] on button "Envoyer le message" at bounding box center [860, 668] width 214 height 54
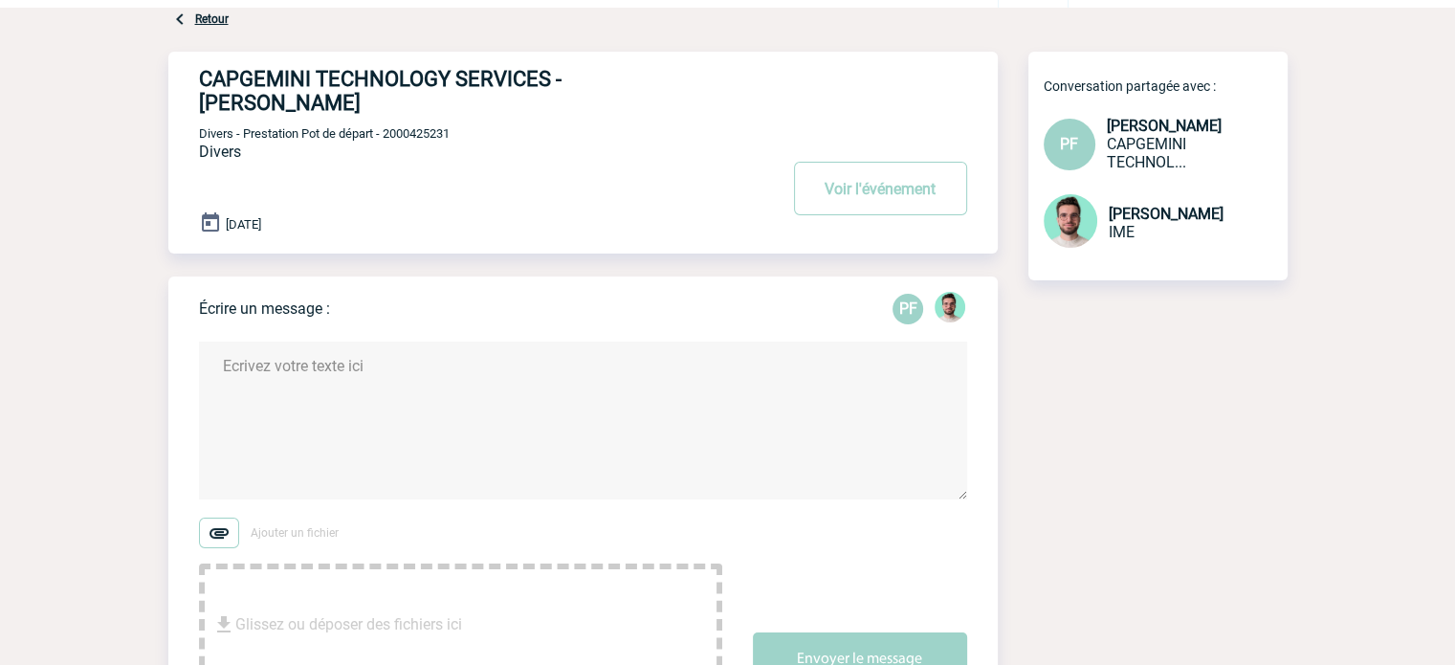
scroll to position [0, 0]
click at [434, 137] on span "Divers - Prestation Pot de départ - 2000425231" at bounding box center [324, 133] width 251 height 14
copy span "2000425231"
click at [896, 218] on div "28 Août 2025" at bounding box center [598, 224] width 799 height 27
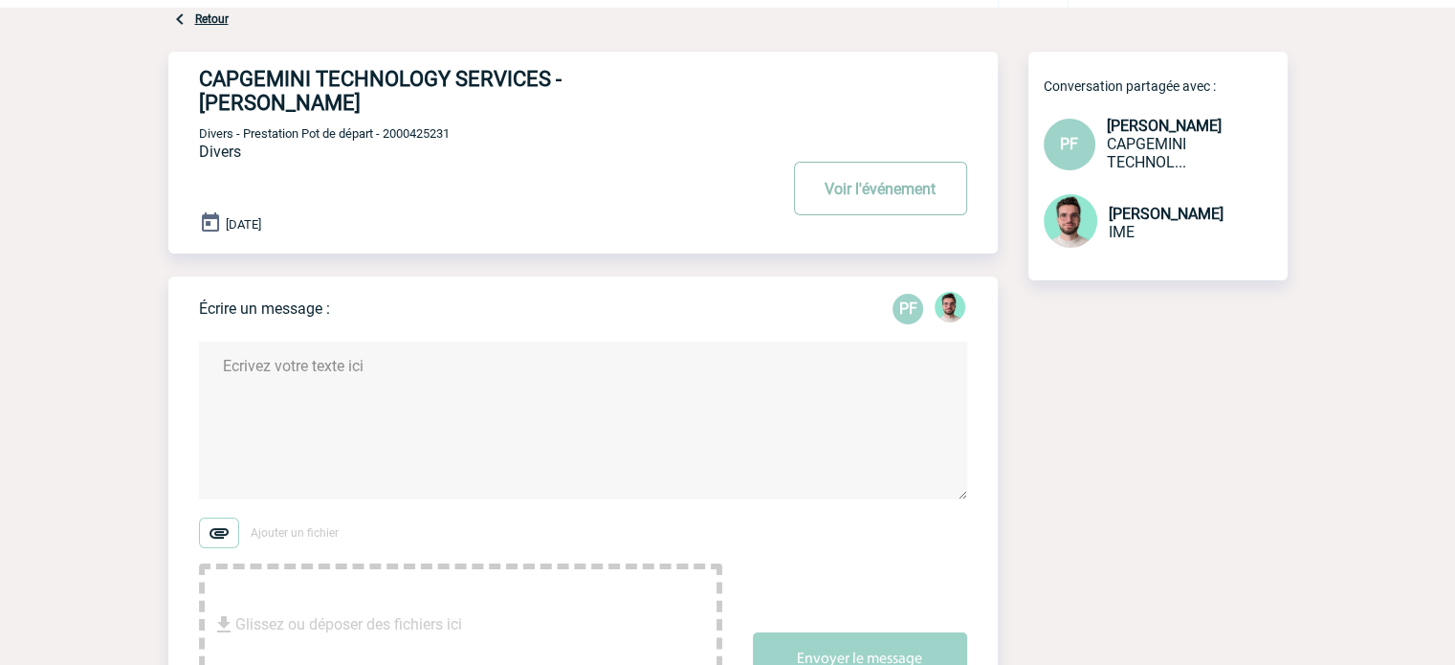
click at [895, 199] on button "Voir l'événement" at bounding box center [880, 189] width 173 height 54
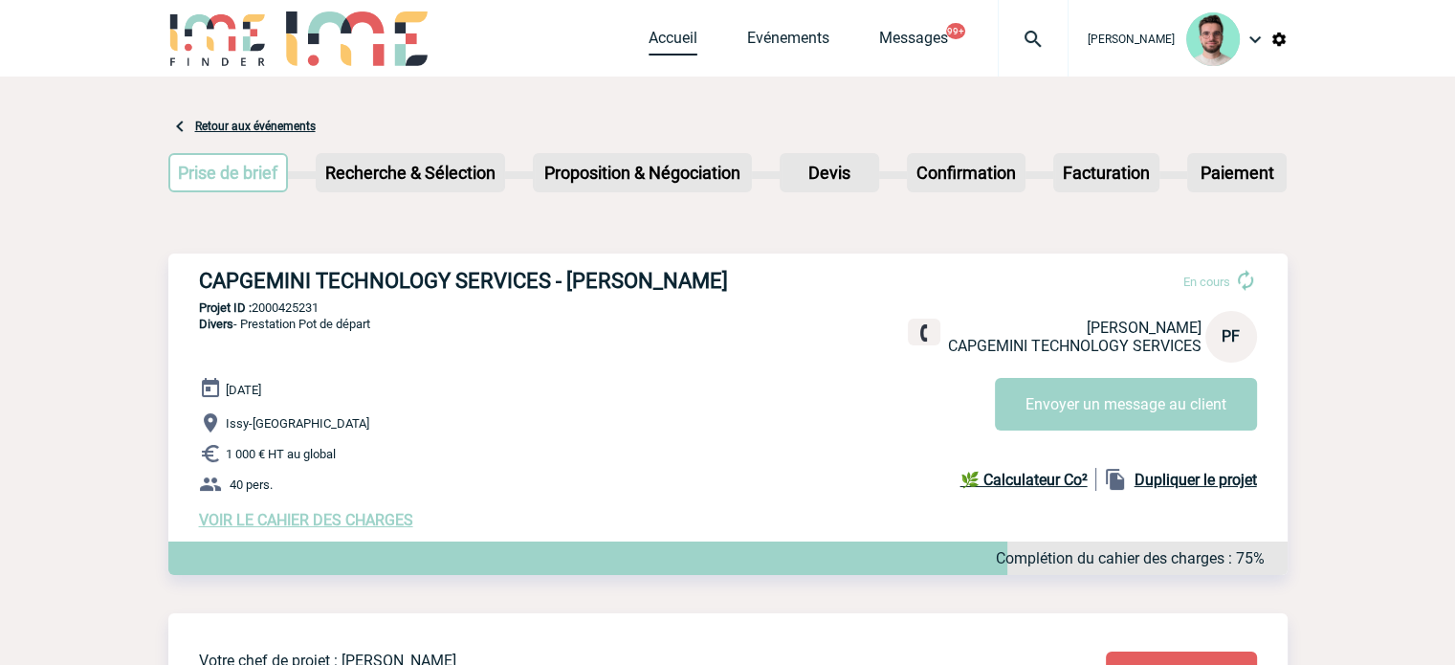
click at [649, 30] on link "Accueil" at bounding box center [673, 42] width 49 height 27
